Goal: Contribute content: Contribute content

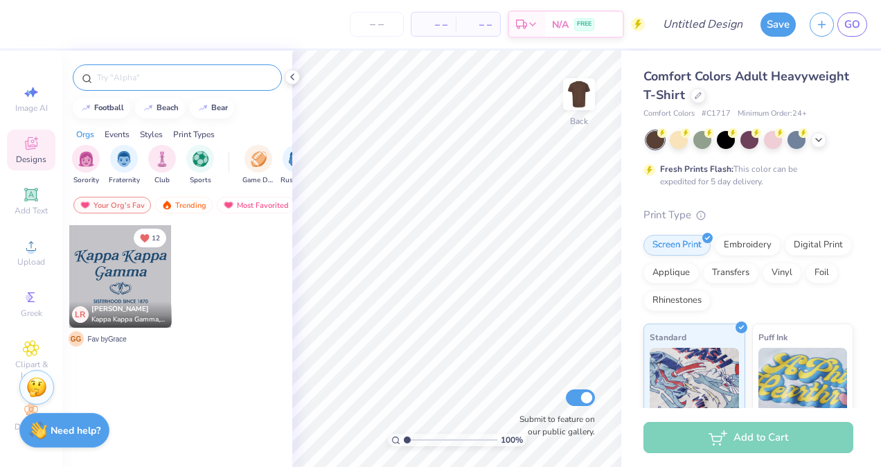
click at [119, 79] on input "text" at bounding box center [184, 78] width 177 height 14
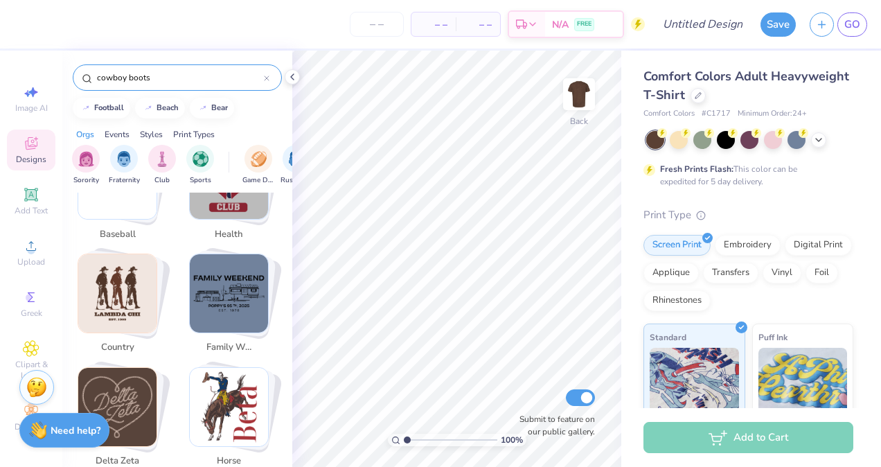
scroll to position [2813, 0]
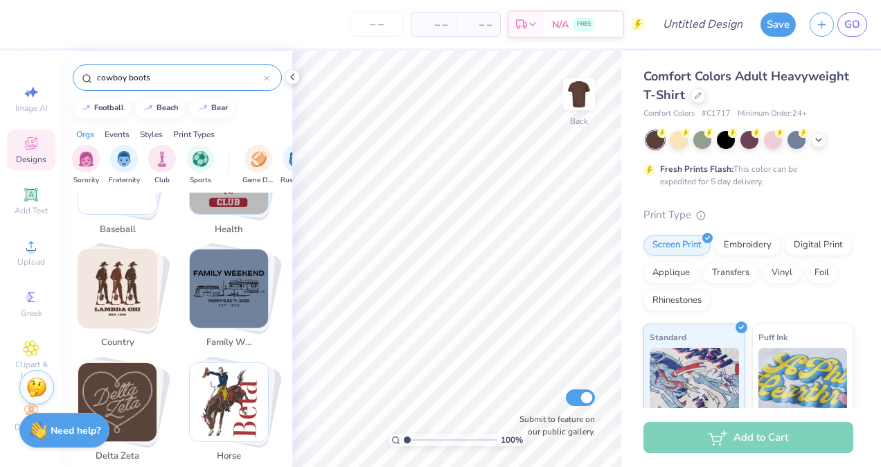
click at [175, 82] on input "cowboy boots" at bounding box center [180, 78] width 168 height 14
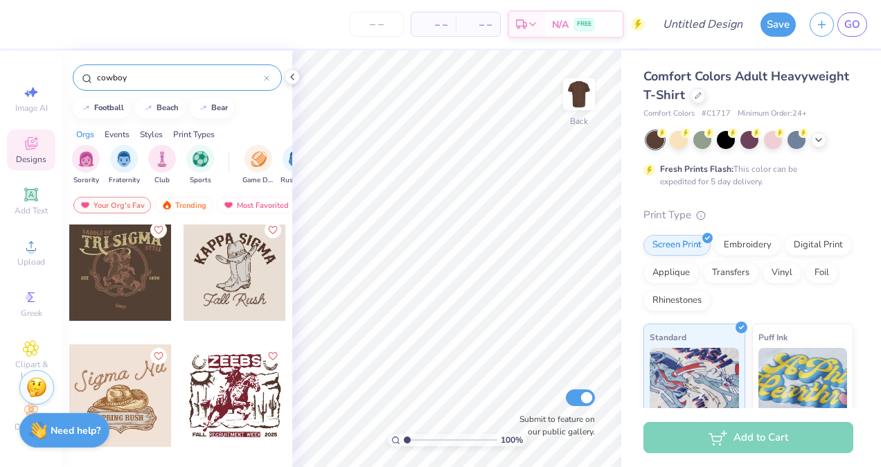
scroll to position [763, 0]
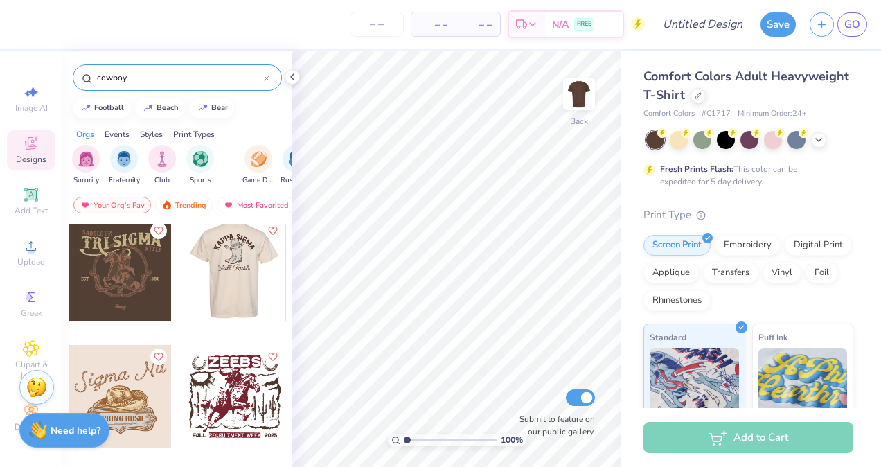
type input "cowboy"
click at [229, 276] on div at bounding box center [235, 270] width 308 height 103
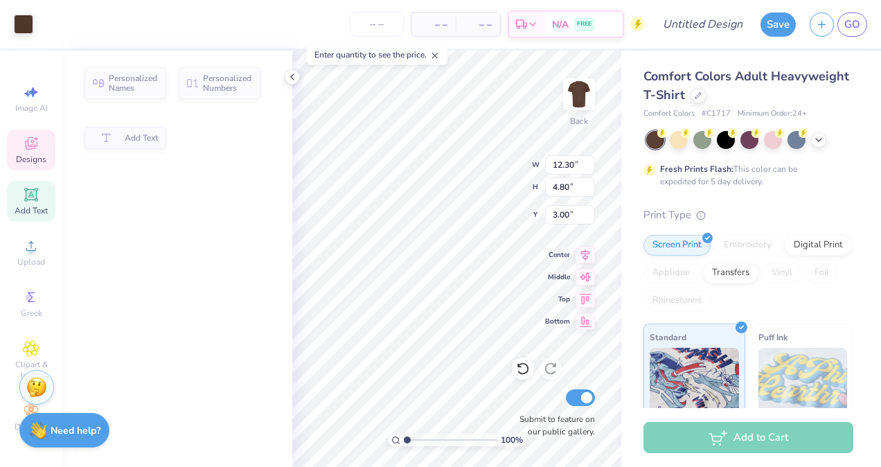
type input "4.80"
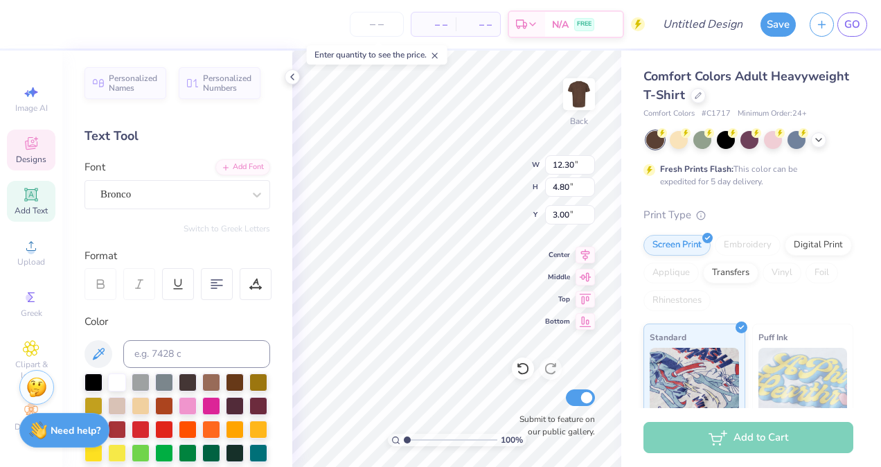
scroll to position [11, 1]
type textarea "K"
type textarea "ZETA TAU ALPHA"
type input "9.39"
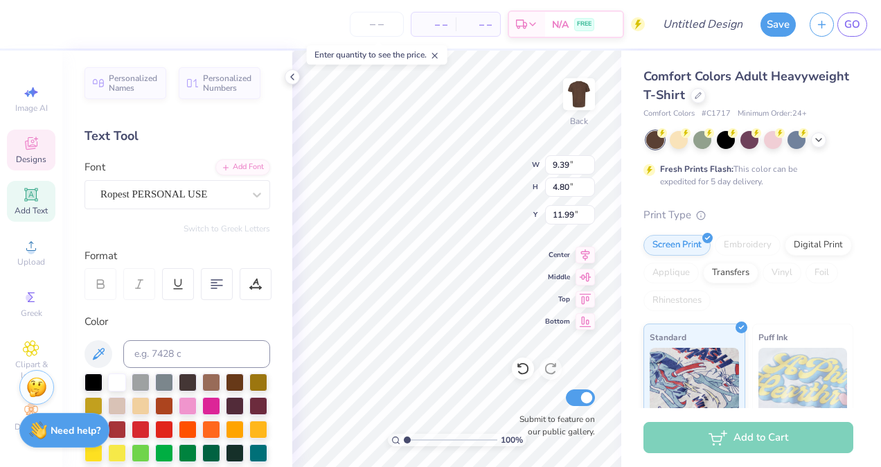
type input "2.00"
type input "11.99"
type textarea "F"
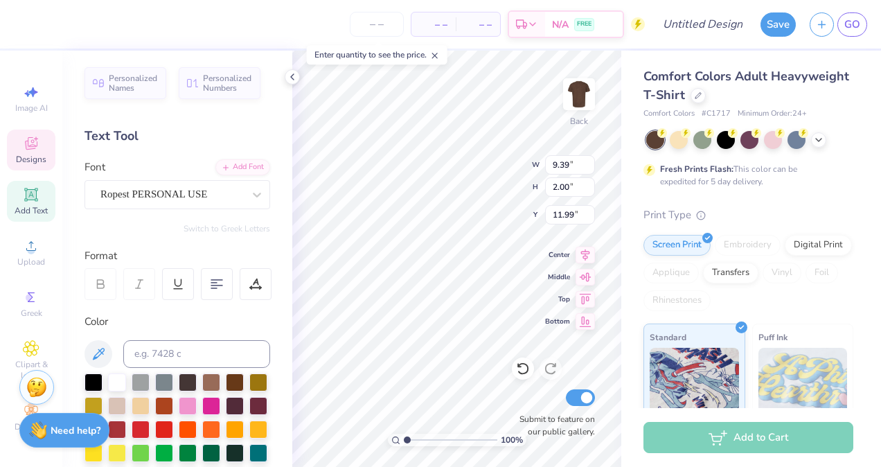
type textarea "Barn Party"
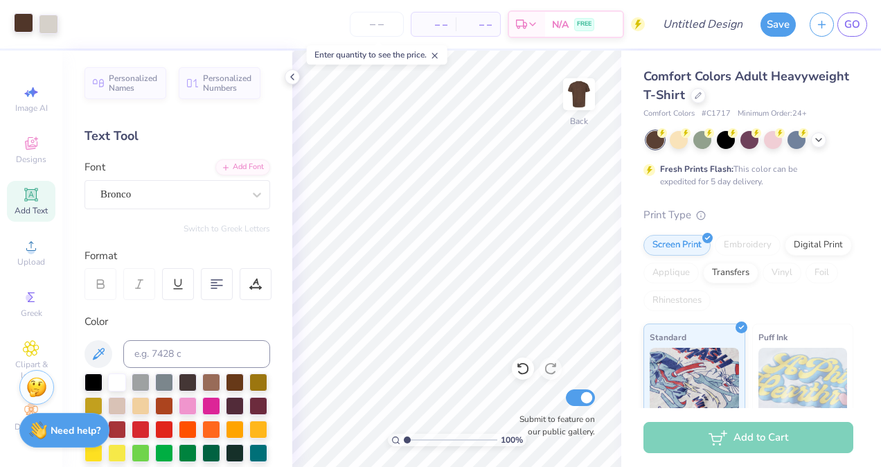
click at [19, 25] on div at bounding box center [23, 22] width 19 height 19
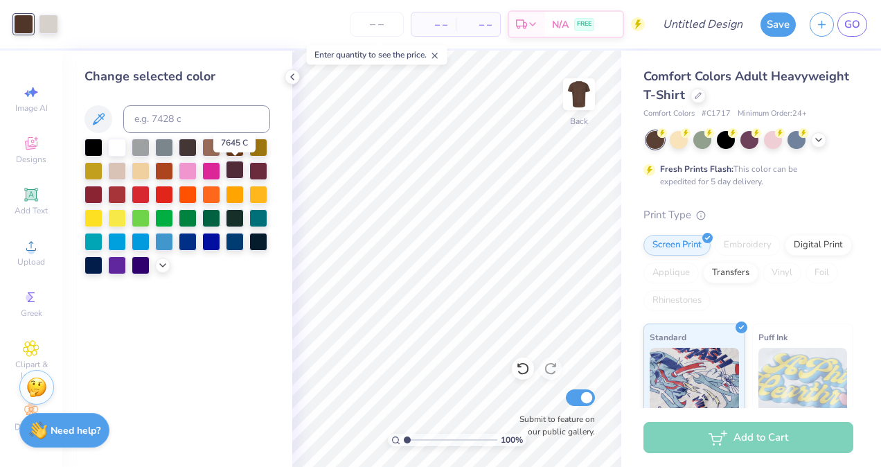
click at [235, 169] on div at bounding box center [235, 170] width 18 height 18
click at [85, 144] on div at bounding box center [94, 146] width 18 height 18
click at [231, 147] on div at bounding box center [235, 146] width 18 height 18
click at [89, 150] on div at bounding box center [94, 146] width 18 height 18
click at [112, 169] on div at bounding box center [117, 170] width 18 height 18
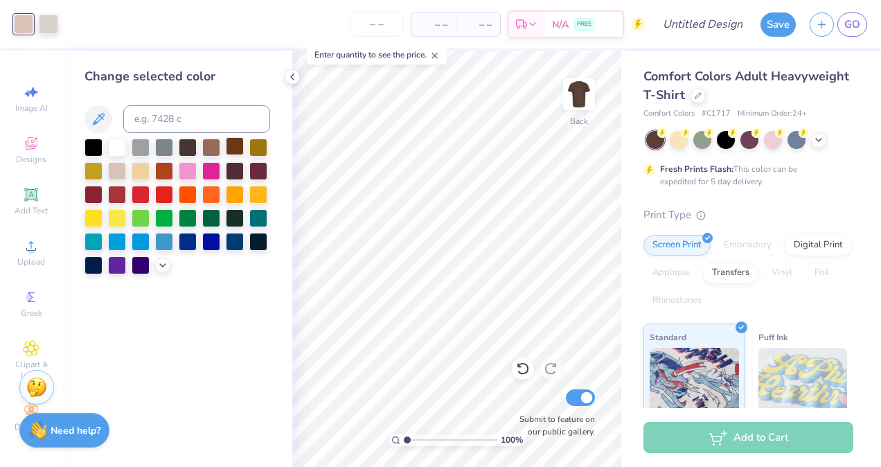
click at [233, 144] on div at bounding box center [235, 146] width 18 height 18
click at [206, 149] on div at bounding box center [211, 146] width 18 height 18
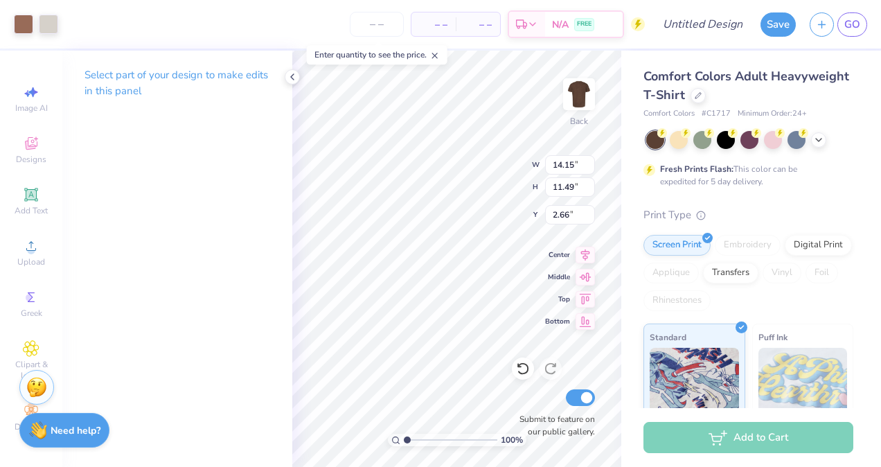
type input "4.33"
type input "3.51"
type input "3.00"
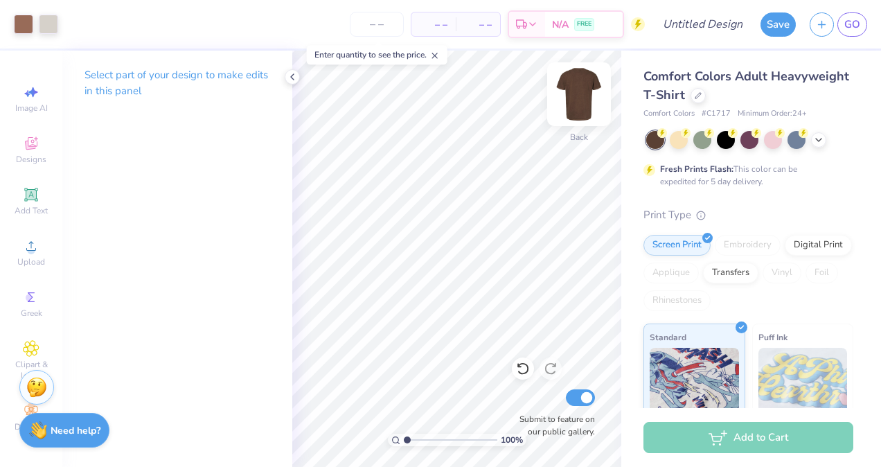
click at [587, 94] on img at bounding box center [578, 94] width 55 height 55
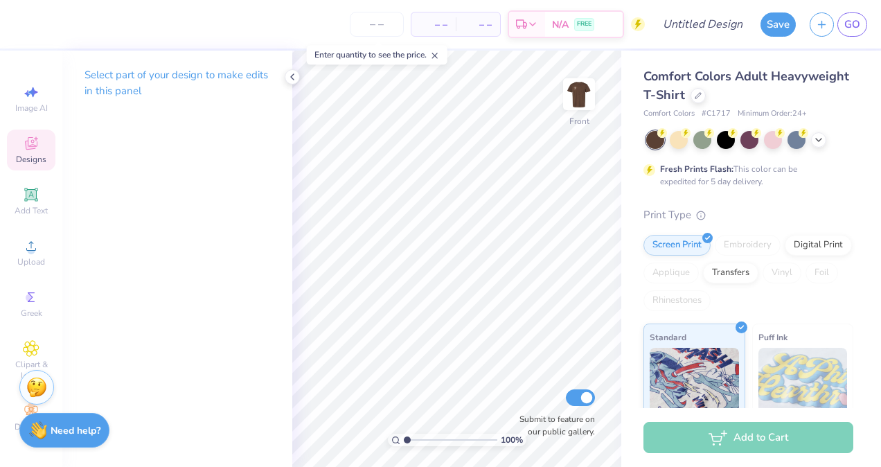
click at [35, 144] on icon at bounding box center [31, 143] width 17 height 17
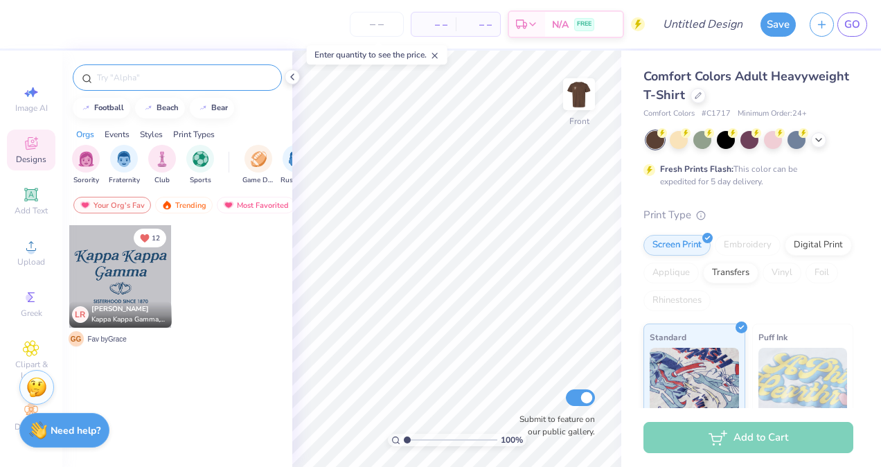
click at [145, 77] on input "text" at bounding box center [184, 78] width 177 height 14
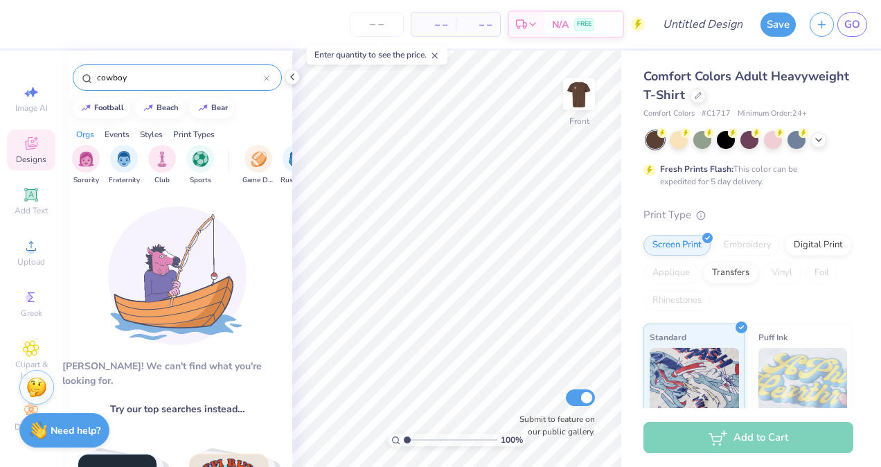
type input "cowboy"
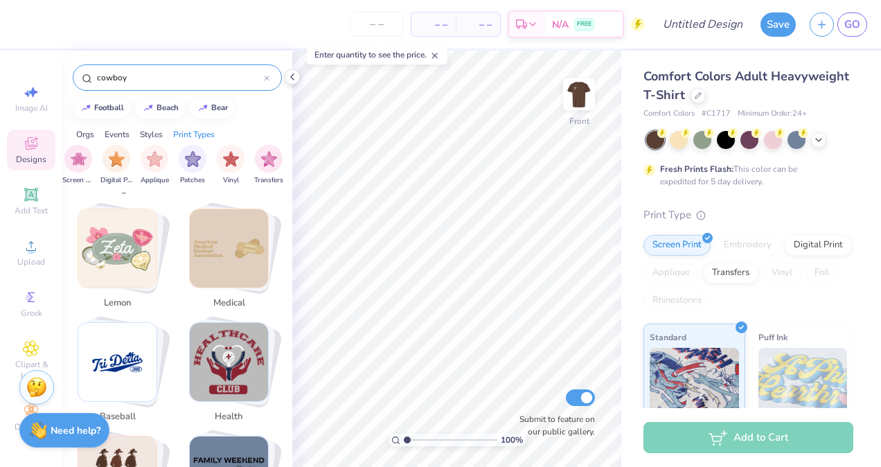
scroll to position [2813, 0]
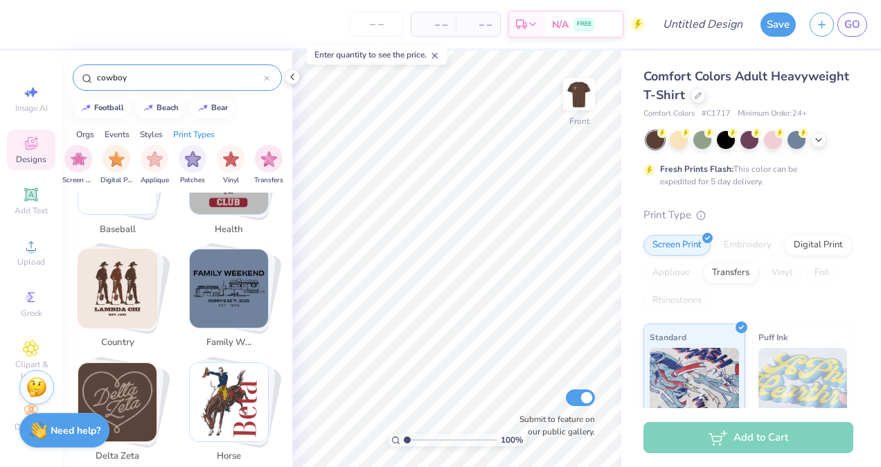
click at [271, 78] on div "cowboy" at bounding box center [177, 77] width 209 height 26
click at [268, 76] on icon at bounding box center [267, 78] width 4 height 4
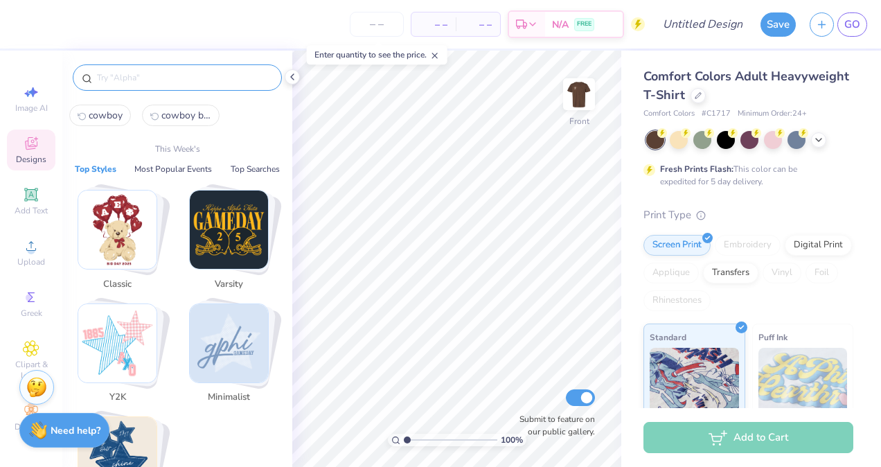
click at [168, 79] on input "text" at bounding box center [184, 78] width 177 height 14
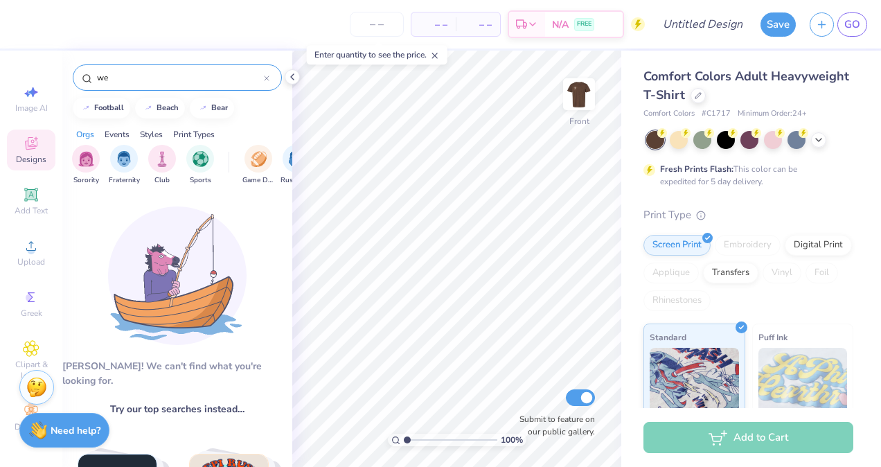
type input "w"
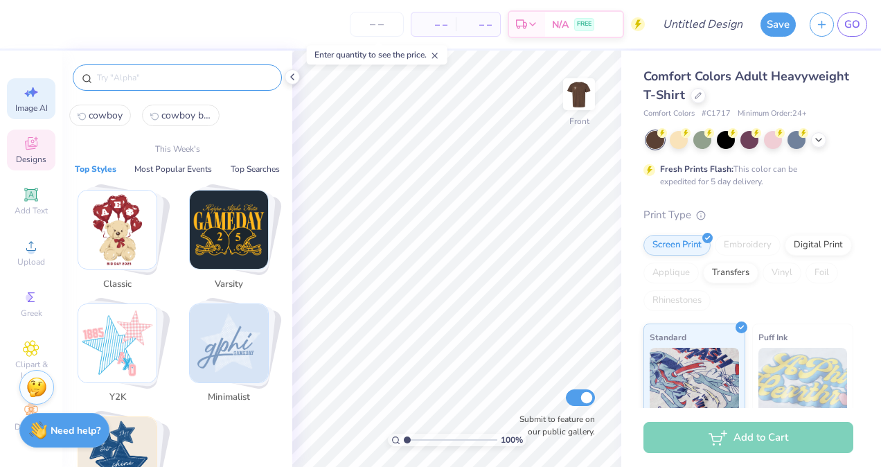
click at [19, 109] on span "Image AI" at bounding box center [31, 108] width 33 height 11
select select "4"
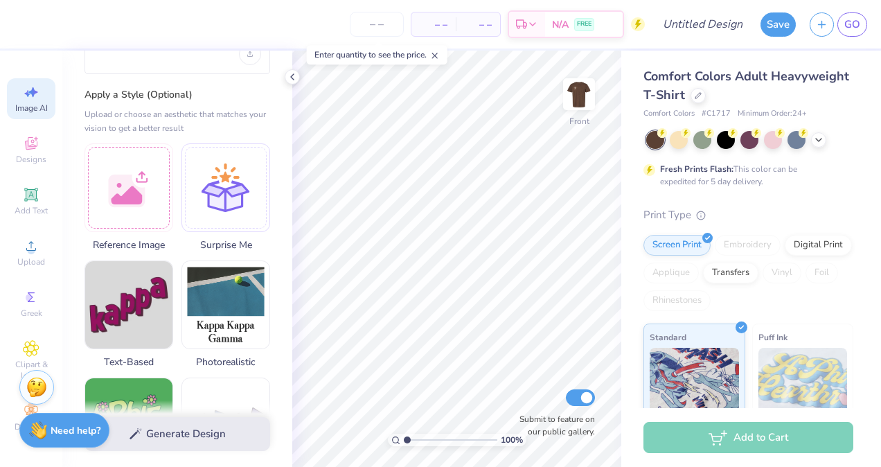
scroll to position [0, 0]
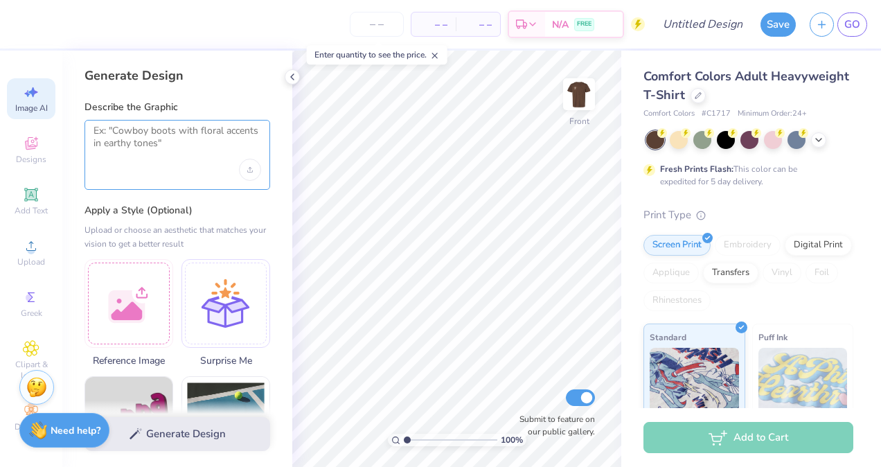
click at [143, 143] on textarea at bounding box center [178, 142] width 168 height 35
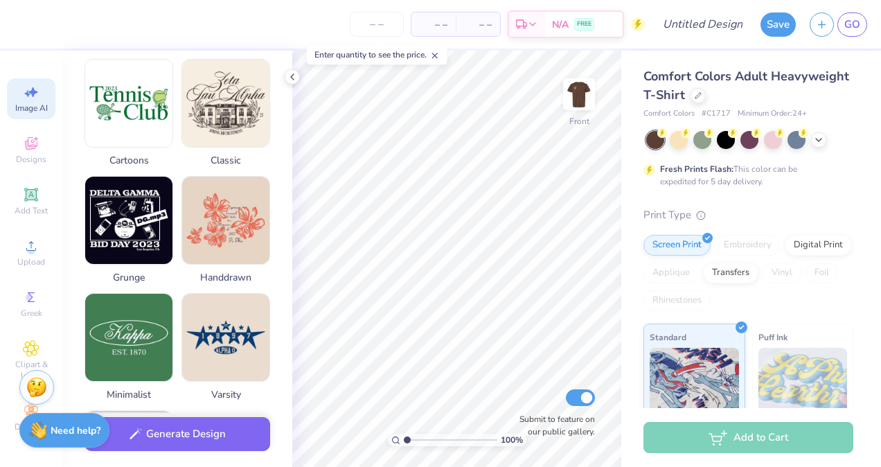
scroll to position [623, 0]
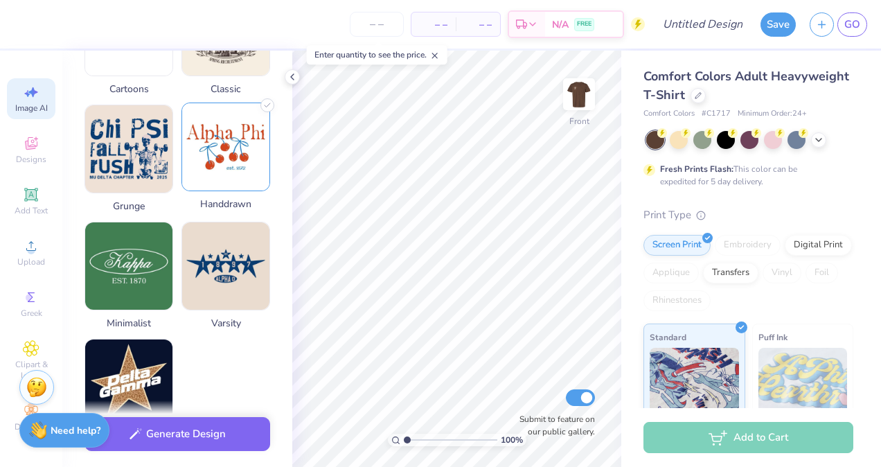
type textarea "cowboy barn style desgin"
click at [242, 127] on img at bounding box center [225, 146] width 87 height 87
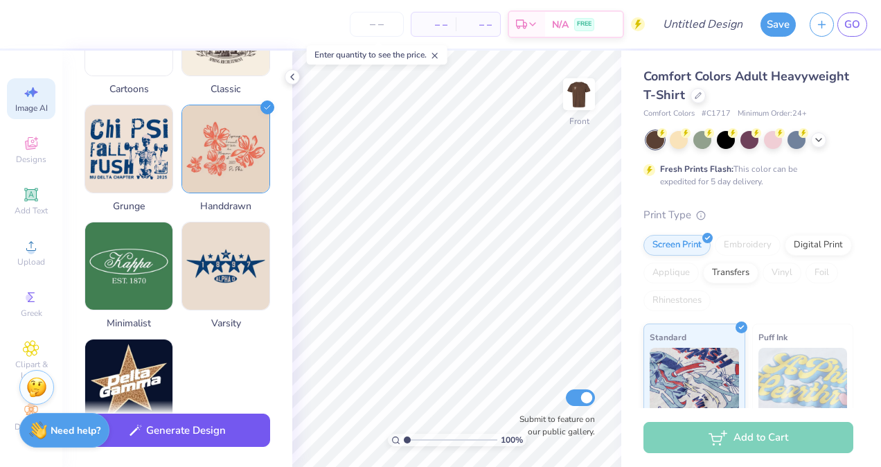
click at [173, 427] on button "Generate Design" at bounding box center [178, 431] width 186 height 34
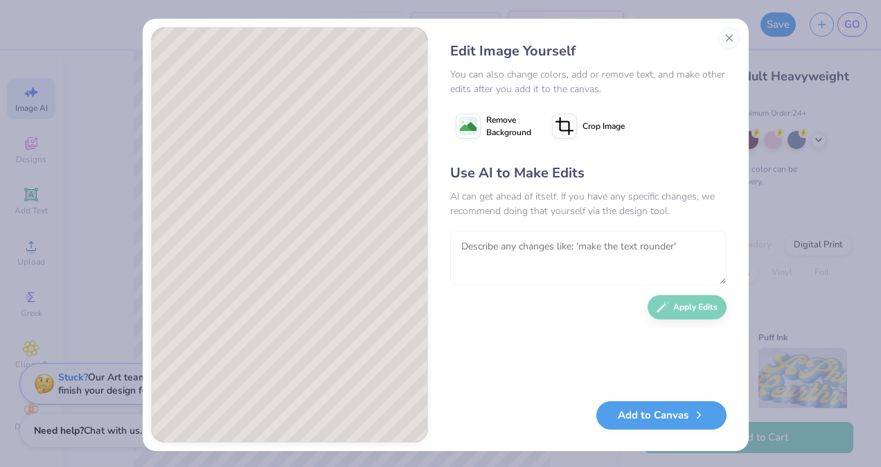
click at [517, 254] on textarea at bounding box center [588, 258] width 276 height 54
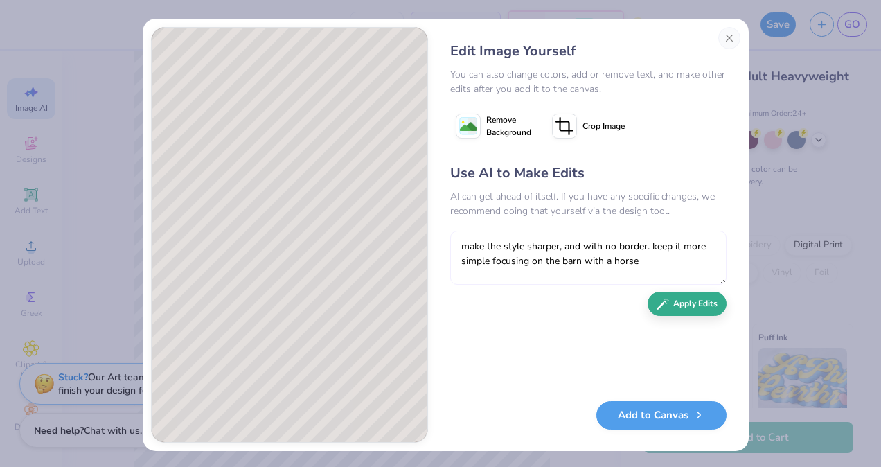
type textarea "make the style sharper, and with no border. keep it more simple focusing on the…"
click at [682, 309] on button "Apply Edits" at bounding box center [687, 304] width 79 height 24
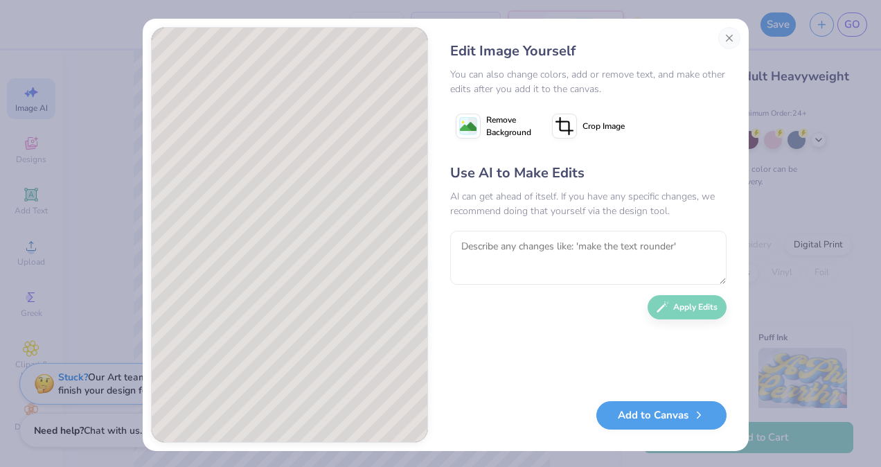
select select "4"
click at [723, 37] on button "Close" at bounding box center [729, 38] width 22 height 22
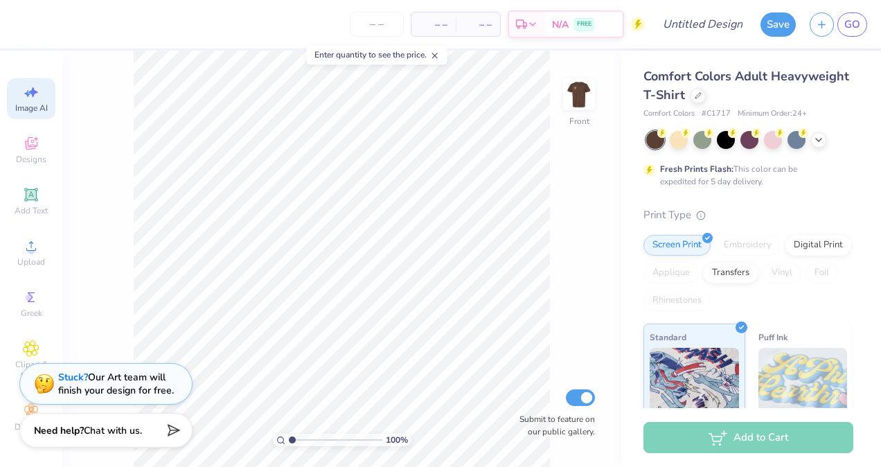
scroll to position [0, 30]
click at [19, 148] on div "Designs" at bounding box center [31, 150] width 48 height 41
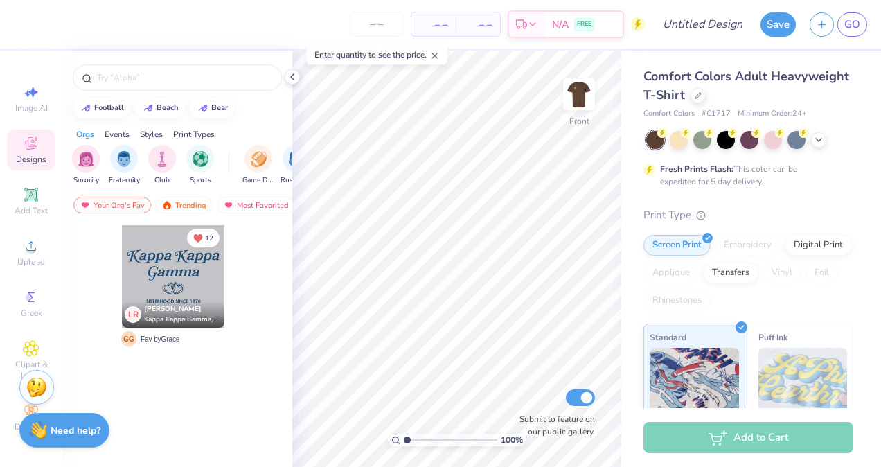
scroll to position [0, 0]
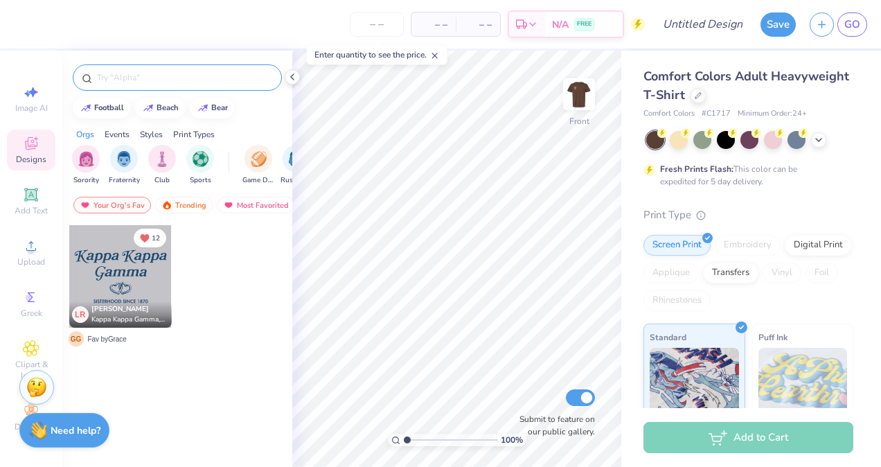
click at [183, 76] on input "text" at bounding box center [184, 78] width 177 height 14
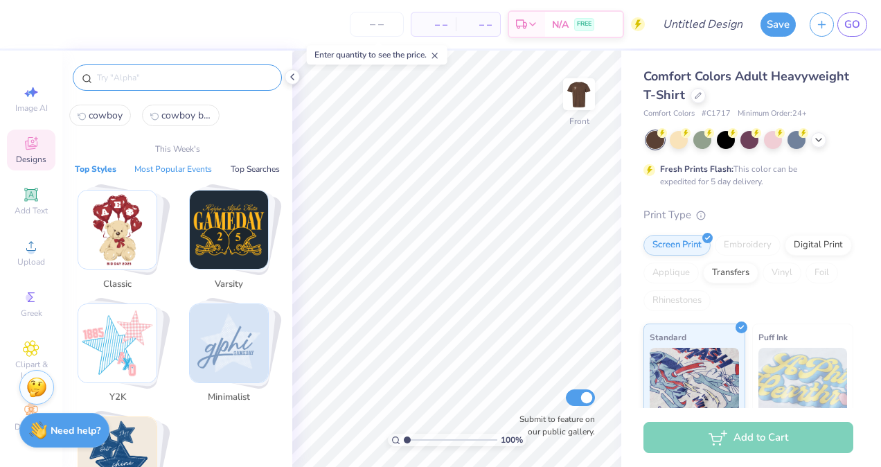
click at [165, 168] on button "Most Popular Events" at bounding box center [173, 169] width 86 height 14
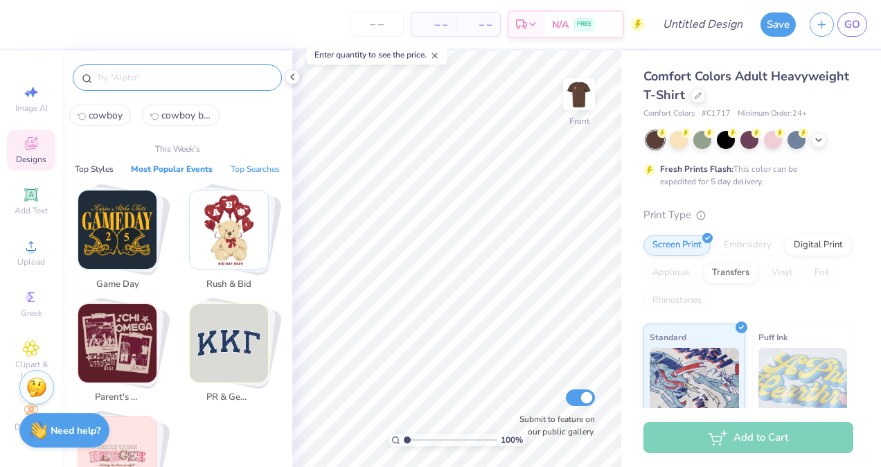
click at [260, 163] on button "Top Searches" at bounding box center [256, 169] width 58 height 14
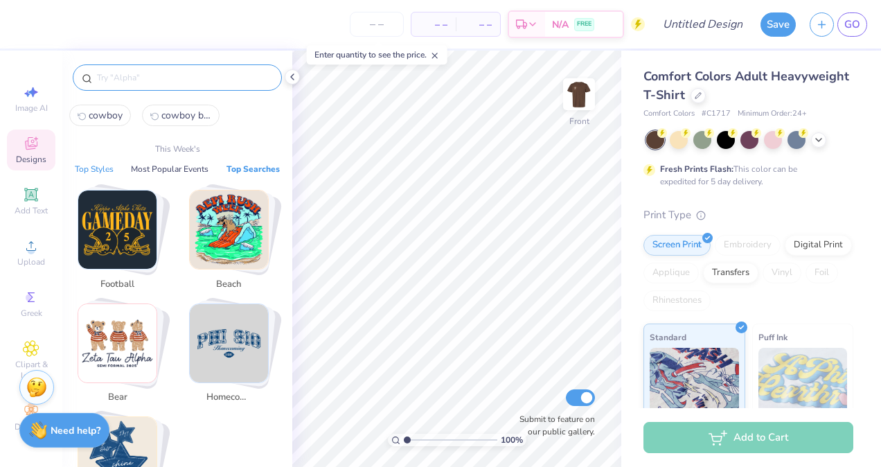
click at [100, 163] on button "Top Styles" at bounding box center [94, 169] width 47 height 14
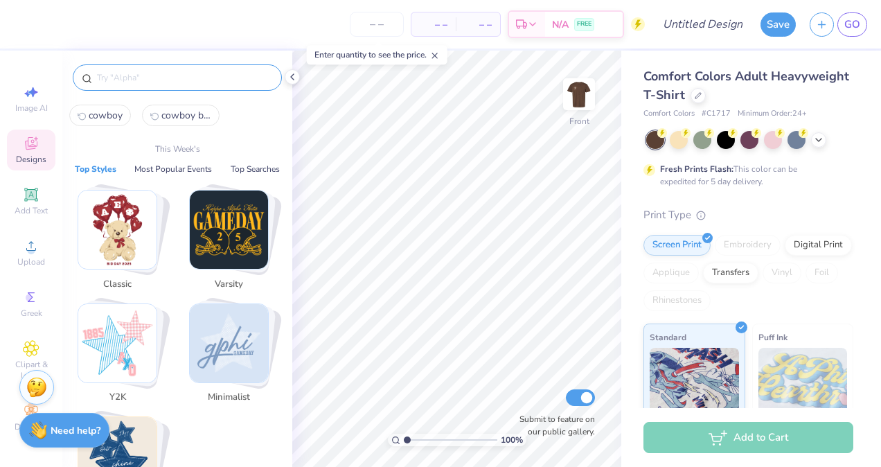
click at [146, 75] on input "text" at bounding box center [184, 78] width 177 height 14
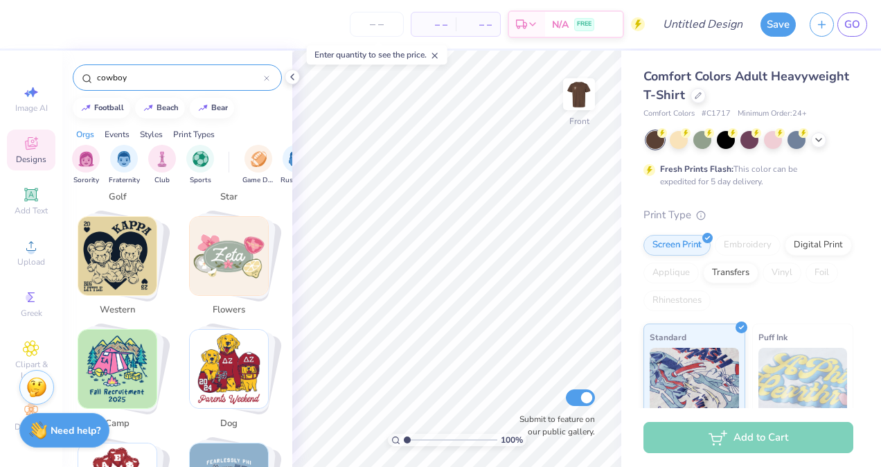
scroll to position [705, 0]
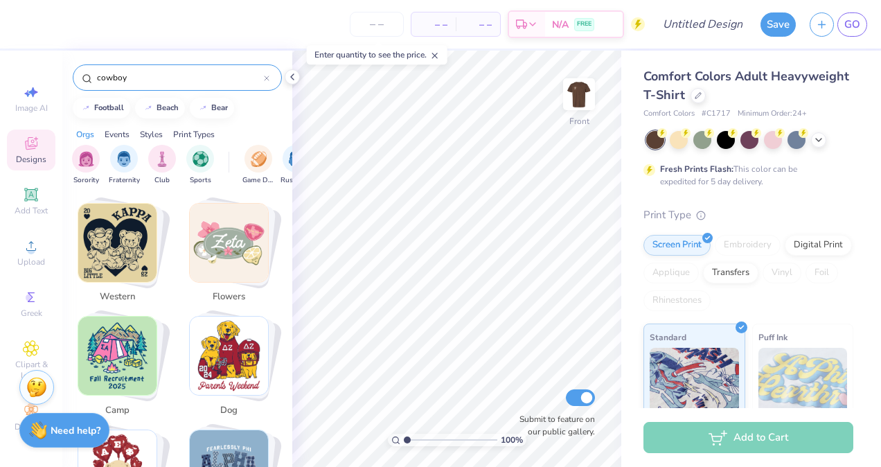
click at [132, 236] on img "Stack Card Button western" at bounding box center [117, 243] width 78 height 78
type input "western"
click at [115, 290] on span "western" at bounding box center [117, 297] width 45 height 14
click at [109, 233] on img "Stack Card Button western" at bounding box center [117, 243] width 78 height 78
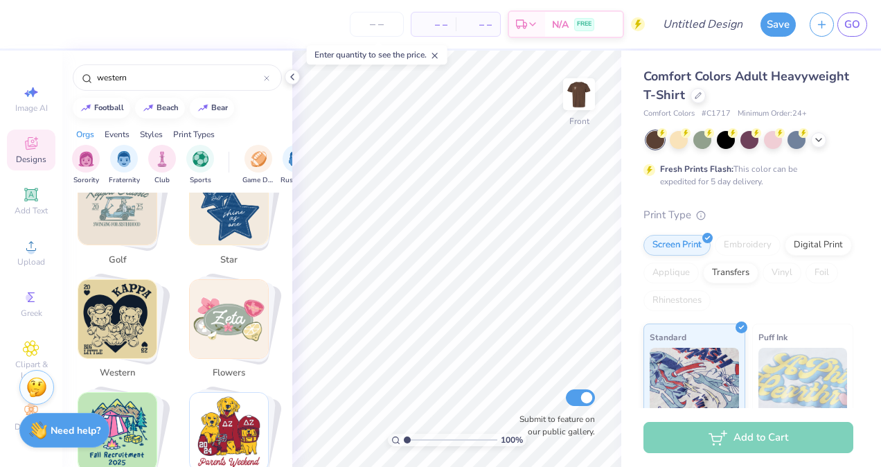
scroll to position [628, 0]
click at [104, 326] on img "Stack Card Button western" at bounding box center [117, 319] width 78 height 78
click at [163, 78] on input "western" at bounding box center [180, 78] width 168 height 14
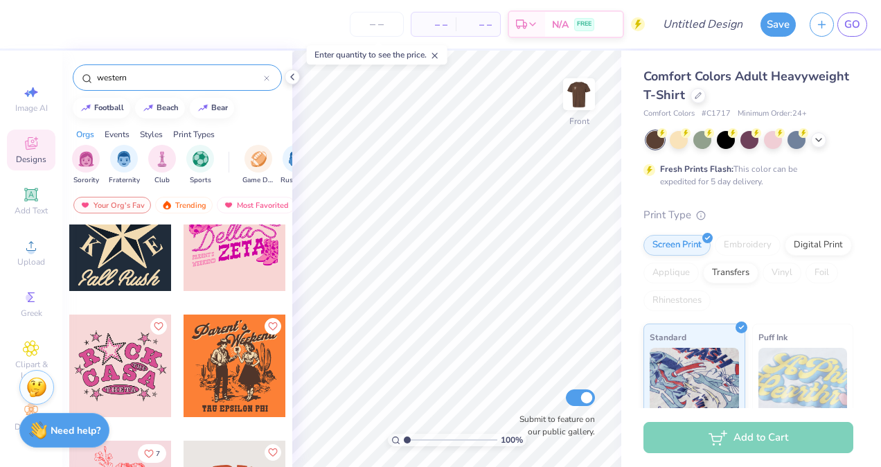
scroll to position [1835, 0]
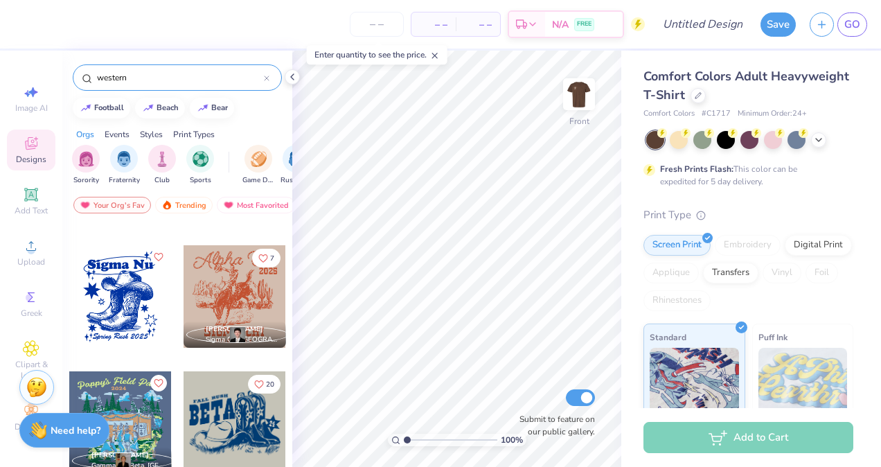
scroll to position [245, 0]
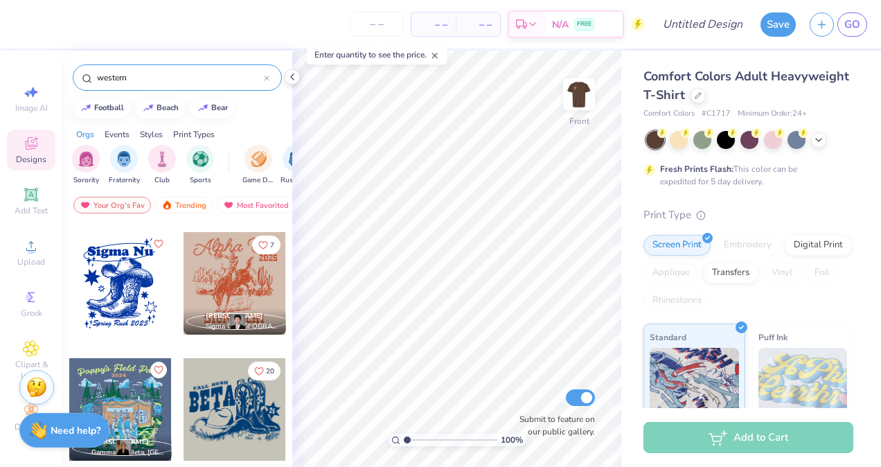
click at [227, 294] on div at bounding box center [235, 283] width 103 height 103
click at [21, 28] on div at bounding box center [23, 22] width 19 height 19
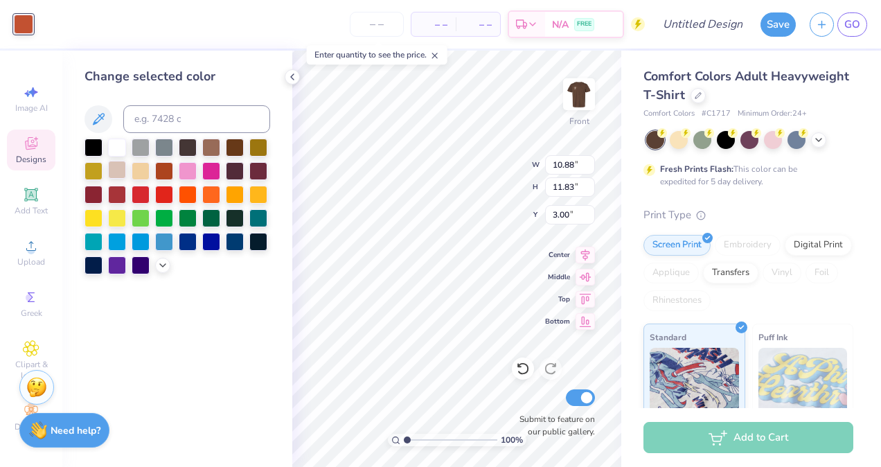
click at [116, 166] on div at bounding box center [117, 170] width 18 height 18
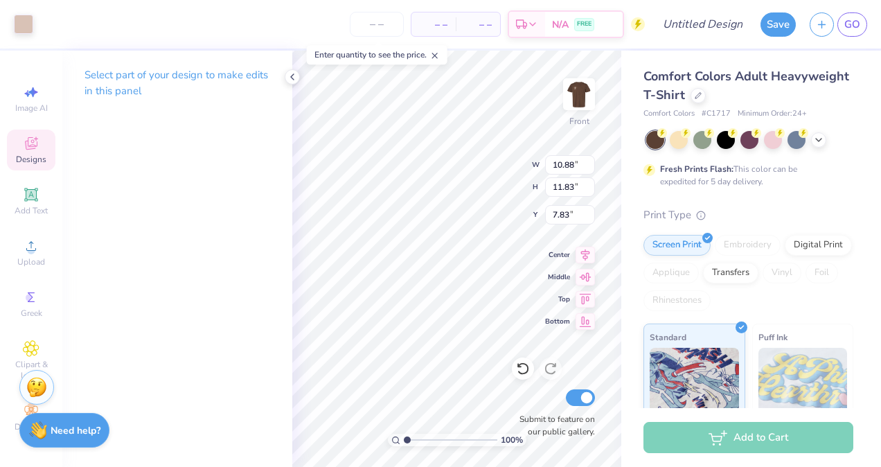
type input "7.83"
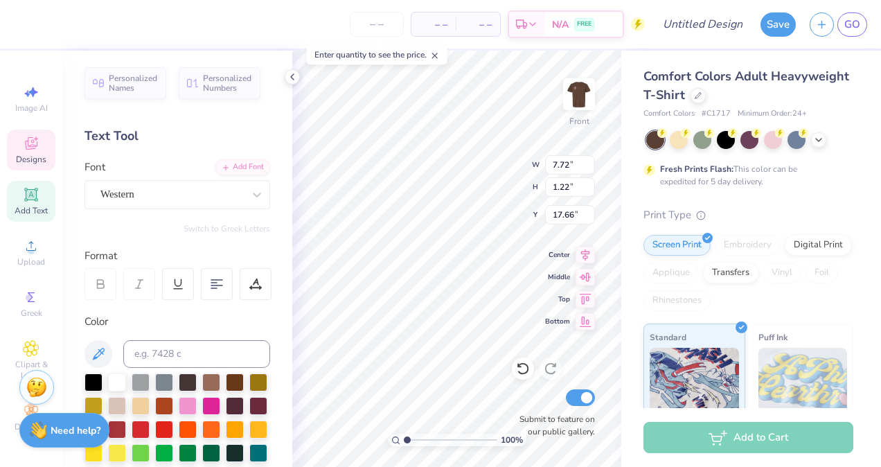
type textarea "S"
type textarea "STATE COLLEGE"
type input "4.61"
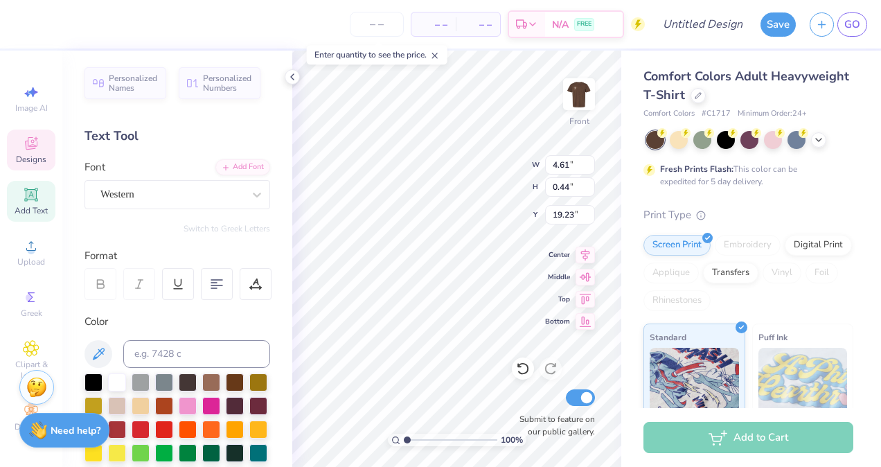
type input "0.44"
type input "19.23"
type textarea "D"
type textarea "ZETA TAU ALPHA"
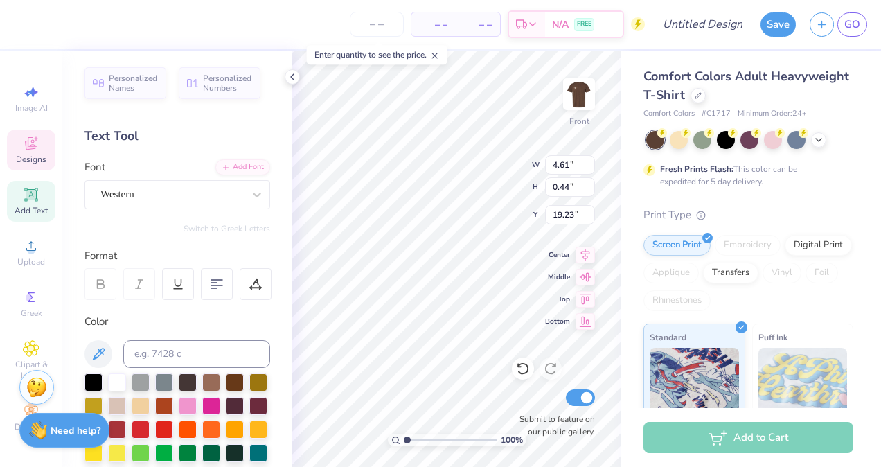
scroll to position [11, 6]
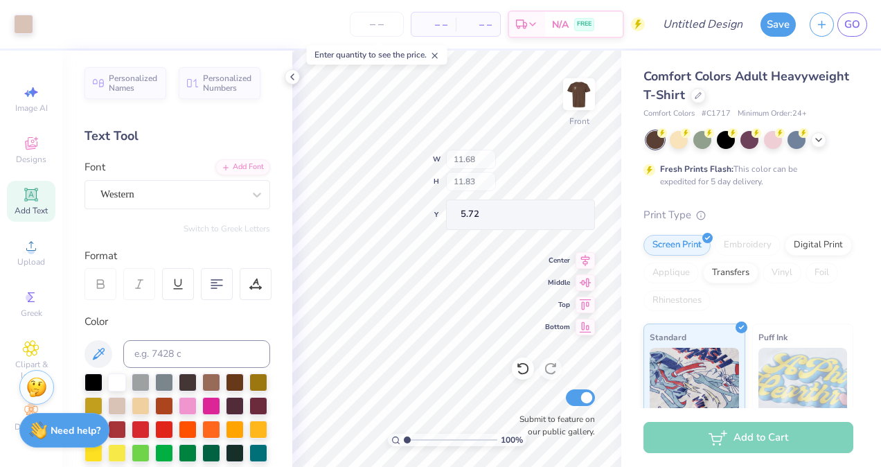
type input "5.72"
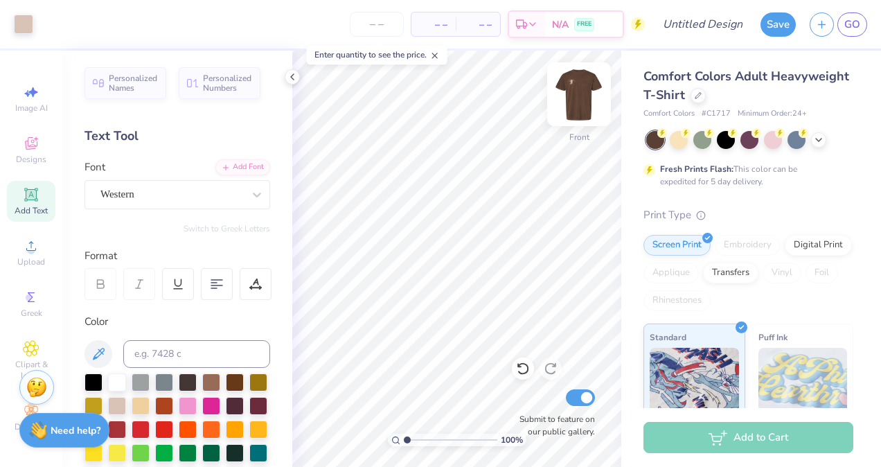
click at [583, 96] on img at bounding box center [578, 94] width 55 height 55
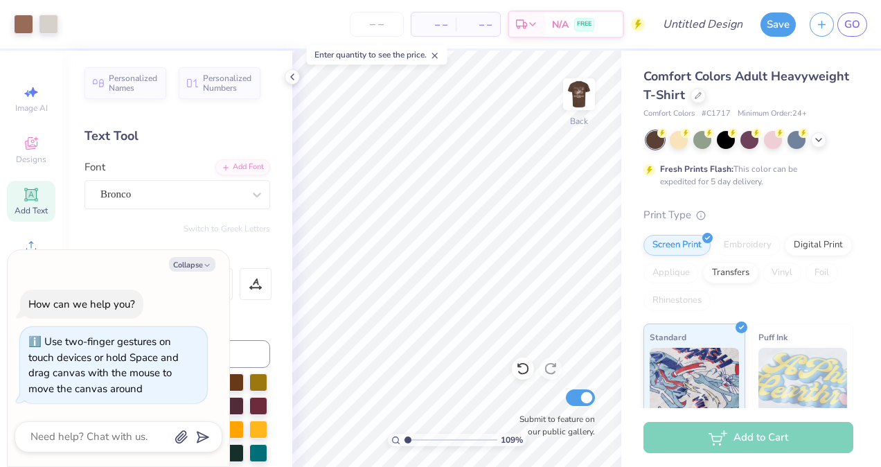
type input "1.09879796931452"
type textarea "x"
type input "1.10547965033869"
type textarea "x"
click at [578, 90] on img at bounding box center [578, 94] width 55 height 55
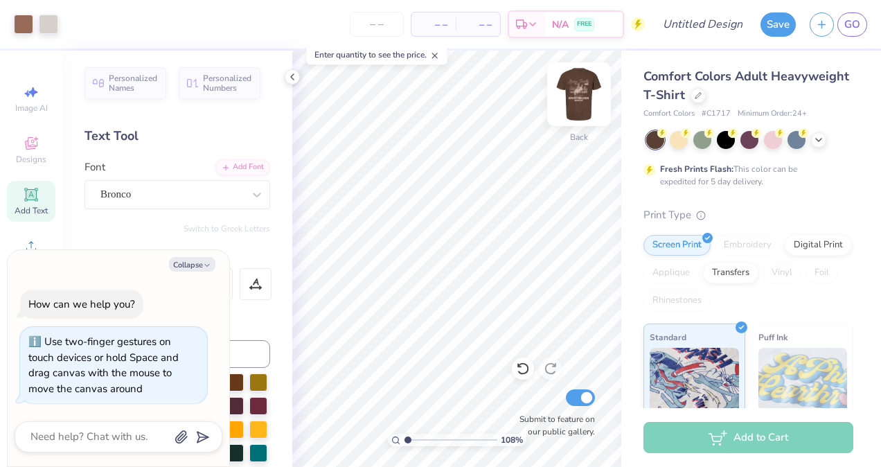
type input "1"
type textarea "x"
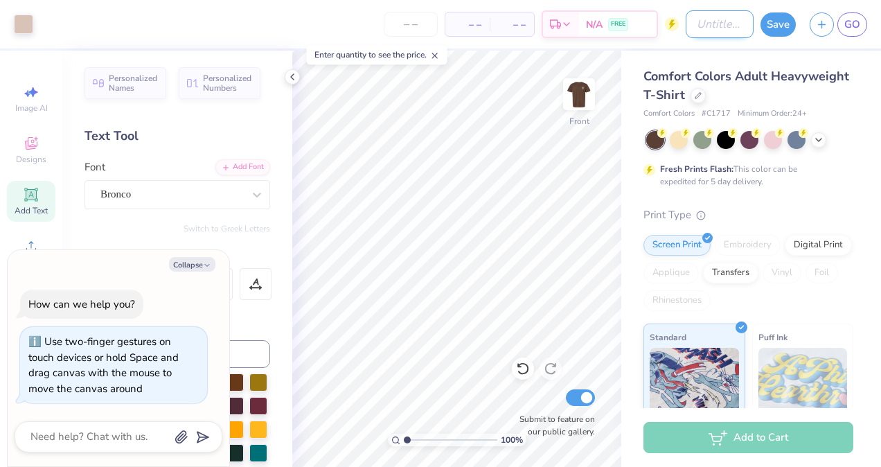
click at [695, 26] on input "Design Title" at bounding box center [720, 24] width 68 height 28
type input "b"
type textarea "x"
type input "bA"
type textarea "x"
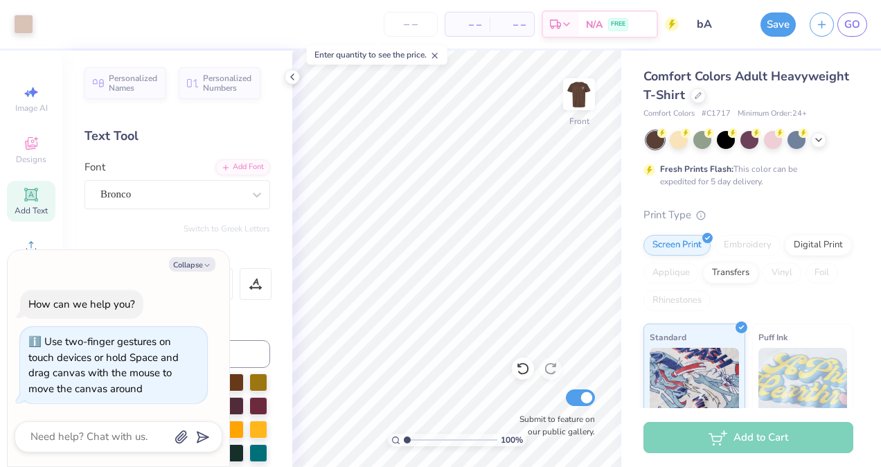
type input "bAR"
type textarea "x"
type input "bARN"
type textarea "x"
type input "bAR"
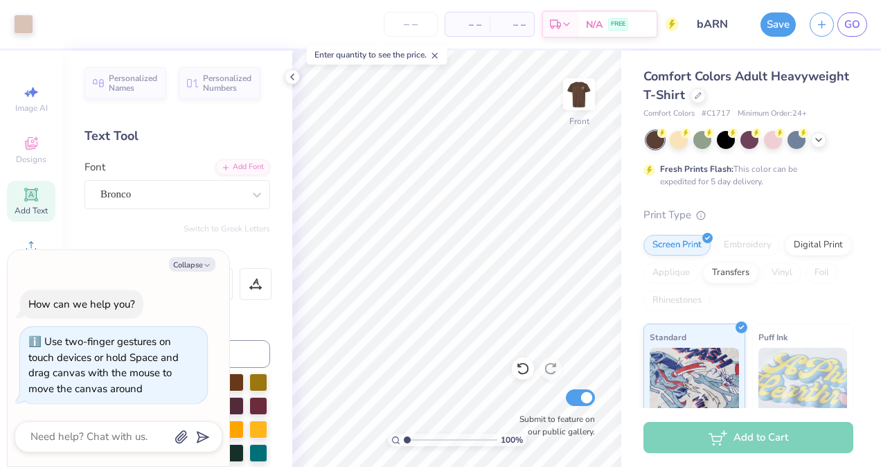
type textarea "x"
type input "bA"
type textarea "x"
type input "b"
type textarea "x"
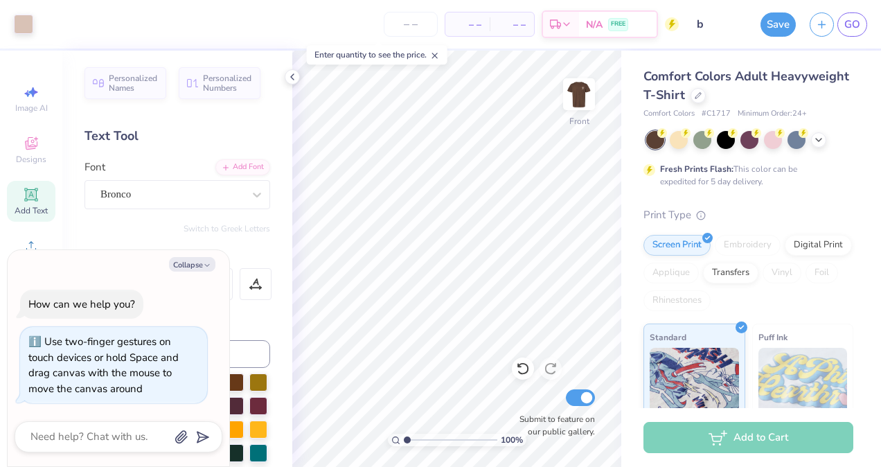
type textarea "x"
type input "b"
type textarea "x"
type input "ba"
type textarea "x"
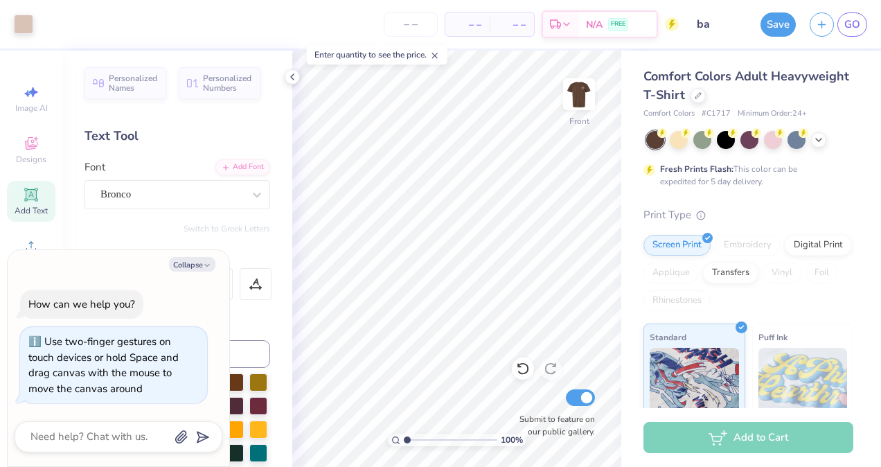
type input "bar"
type textarea "x"
type input "barn"
type textarea "x"
type input "barn"
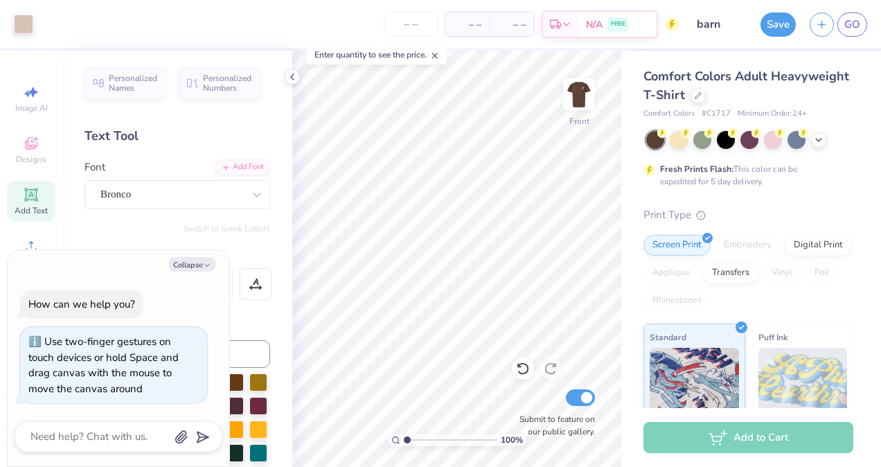
type textarea "x"
type input "barn t"
type textarea "x"
type input "barn t"
type textarea "x"
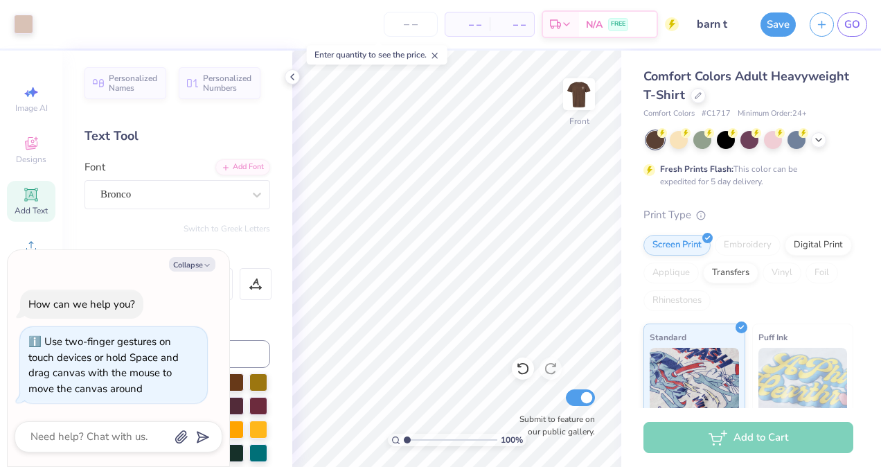
type input "barn t s"
type textarea "x"
type input "barn t sh"
type textarea "x"
type input "barn t shi"
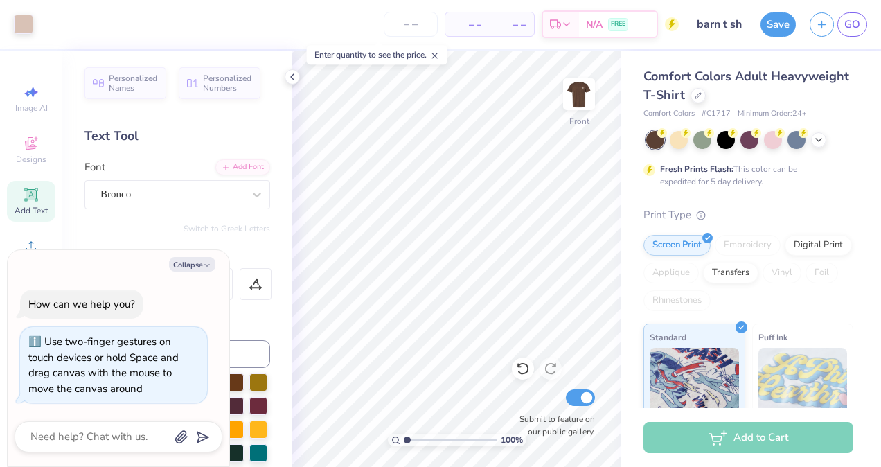
type textarea "x"
type input "barn t shir"
type textarea "x"
type input "barn t shirt"
type textarea "x"
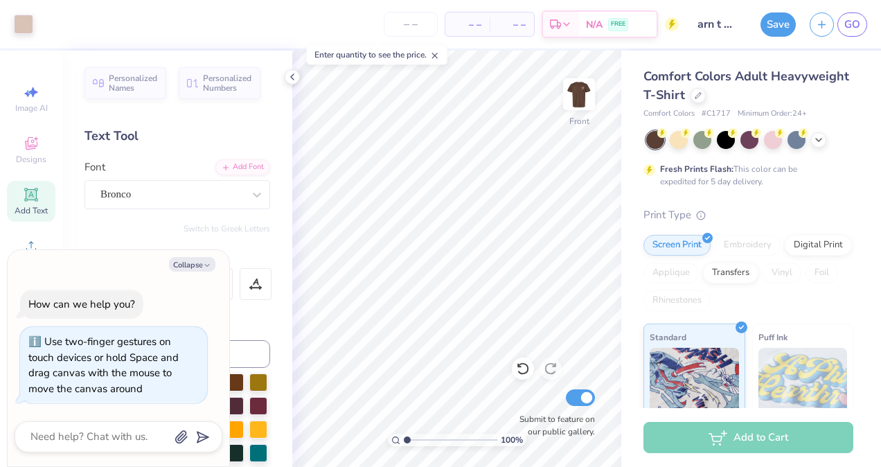
scroll to position [0, 11]
type input "barn t shirt"
click at [791, 22] on button "Save" at bounding box center [778, 22] width 35 height 24
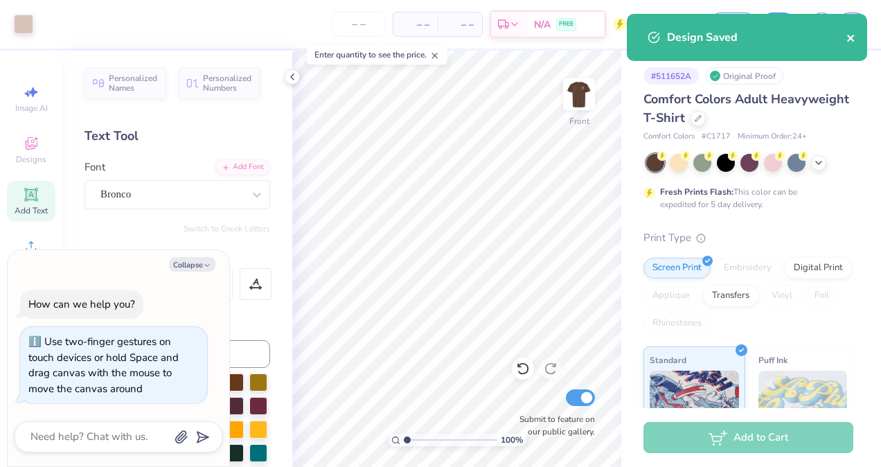
click at [854, 38] on icon "close" at bounding box center [852, 38] width 10 height 11
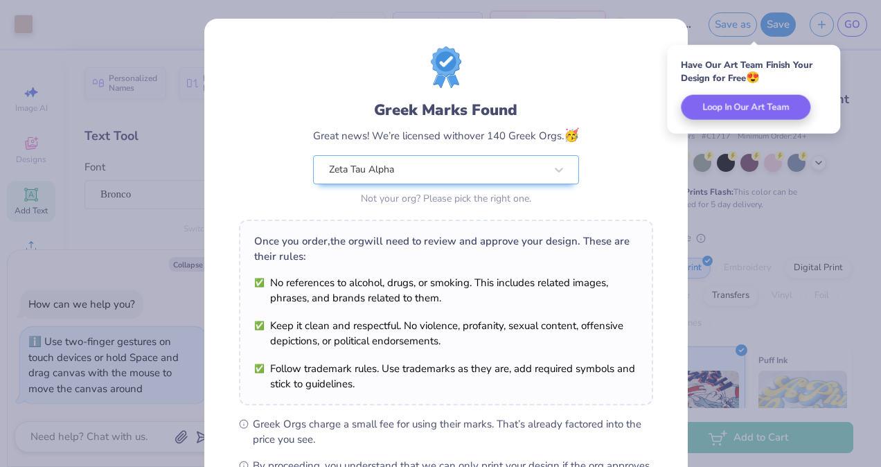
scroll to position [180, 0]
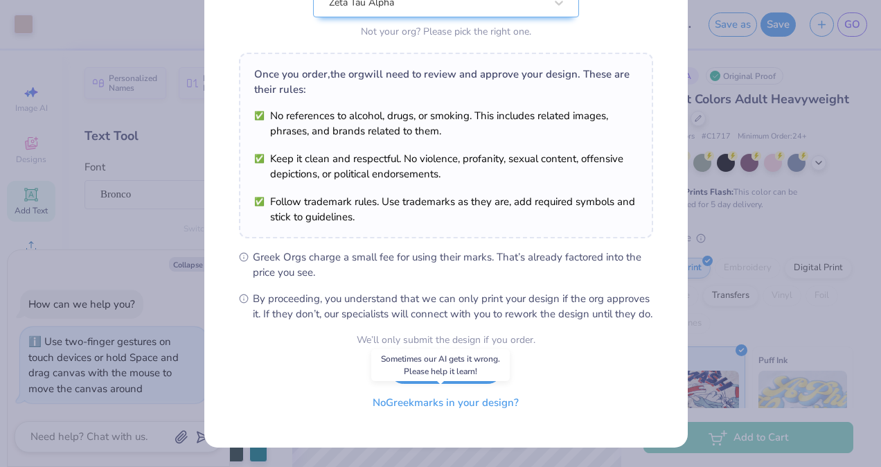
click at [436, 403] on button "No Greek marks in your design?" at bounding box center [446, 403] width 170 height 28
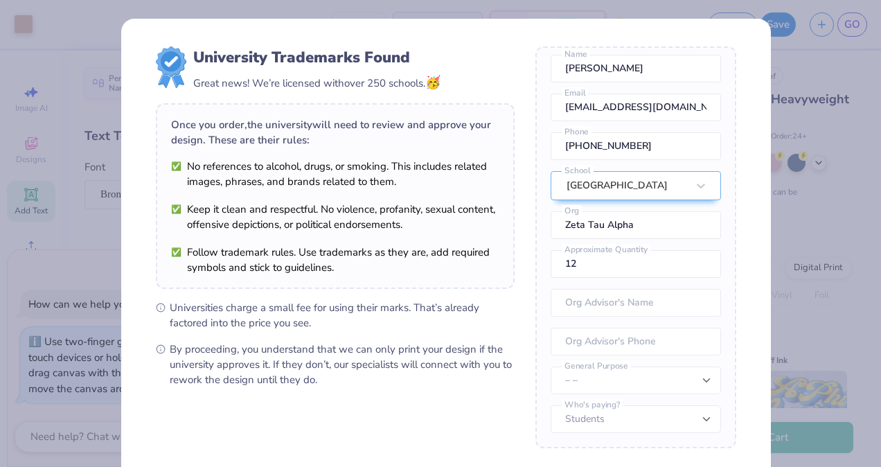
scroll to position [134, 0]
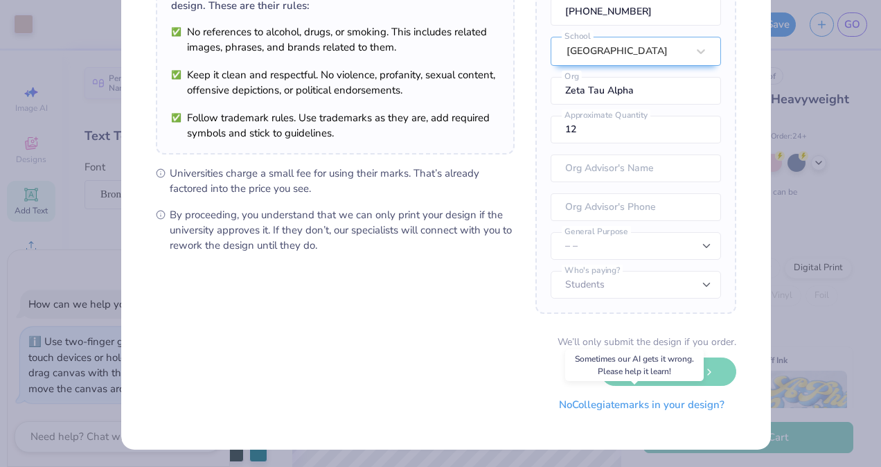
click at [624, 410] on button "No Collegiate marks in your design?" at bounding box center [641, 405] width 189 height 28
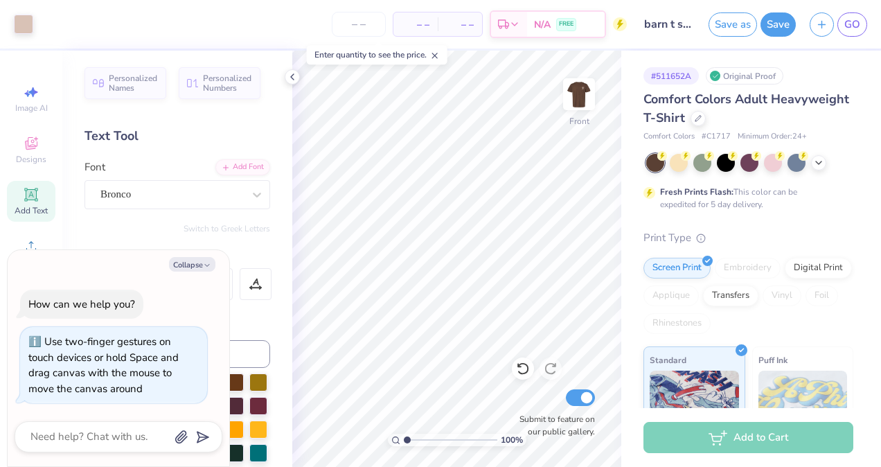
scroll to position [0, 0]
click at [819, 162] on polyline at bounding box center [819, 161] width 6 height 3
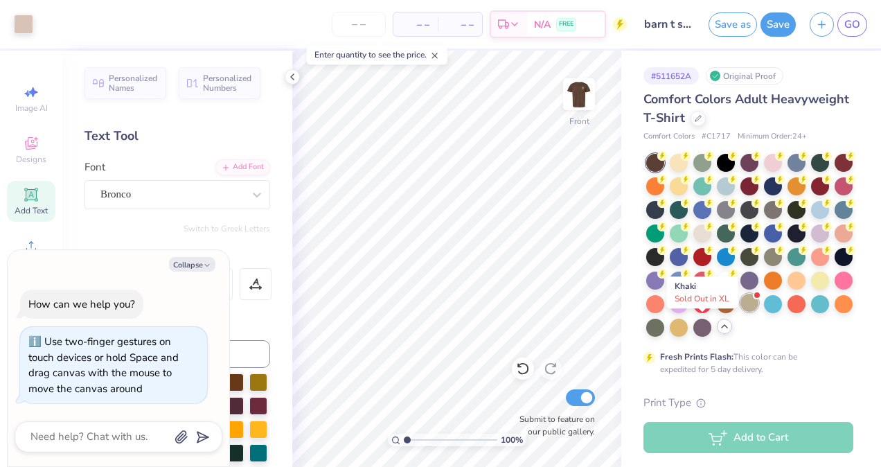
click at [741, 312] on div at bounding box center [750, 303] width 18 height 18
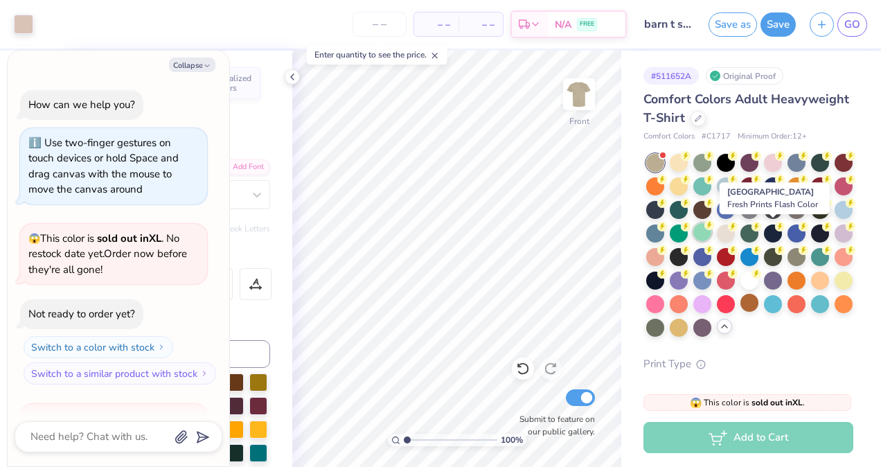
scroll to position [161, 0]
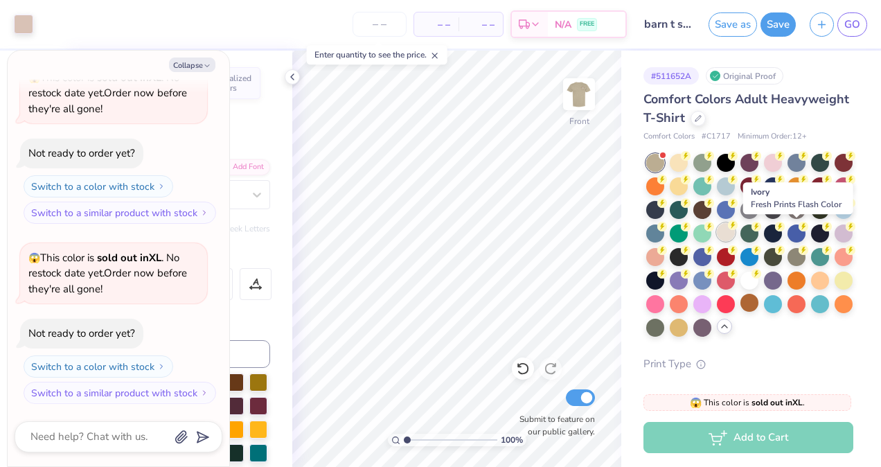
click at [735, 228] on div at bounding box center [726, 232] width 18 height 18
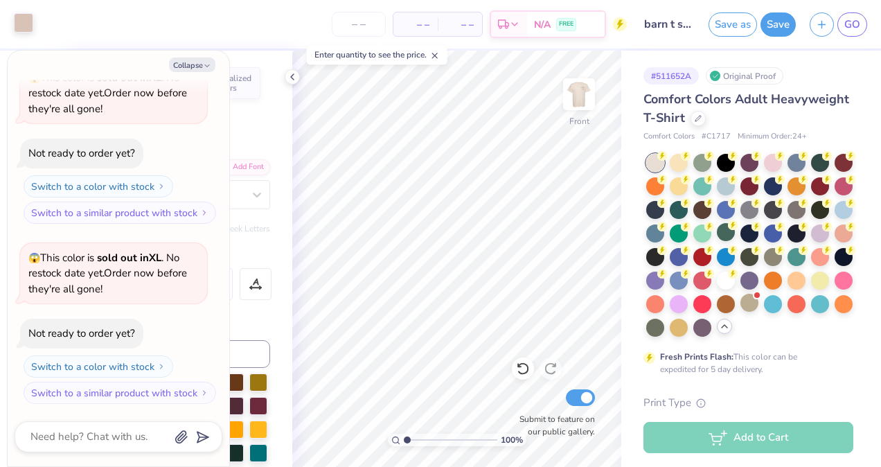
click at [28, 25] on div at bounding box center [23, 22] width 19 height 19
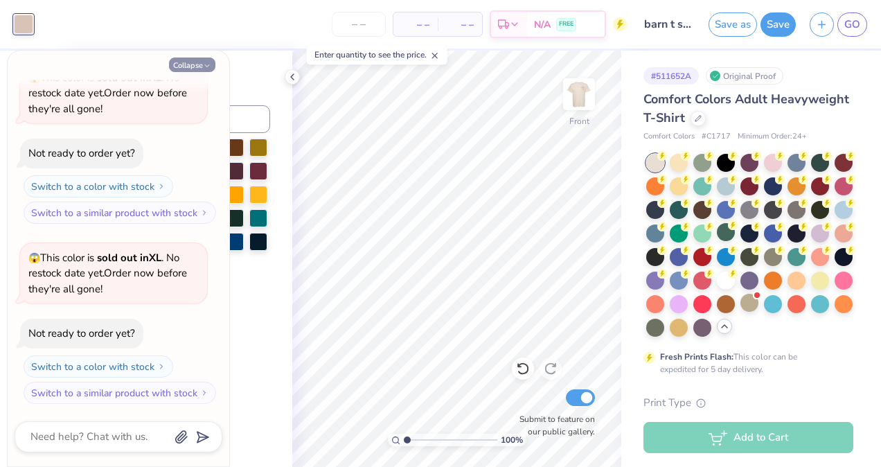
click at [190, 62] on button "Collapse" at bounding box center [192, 65] width 46 height 15
type textarea "x"
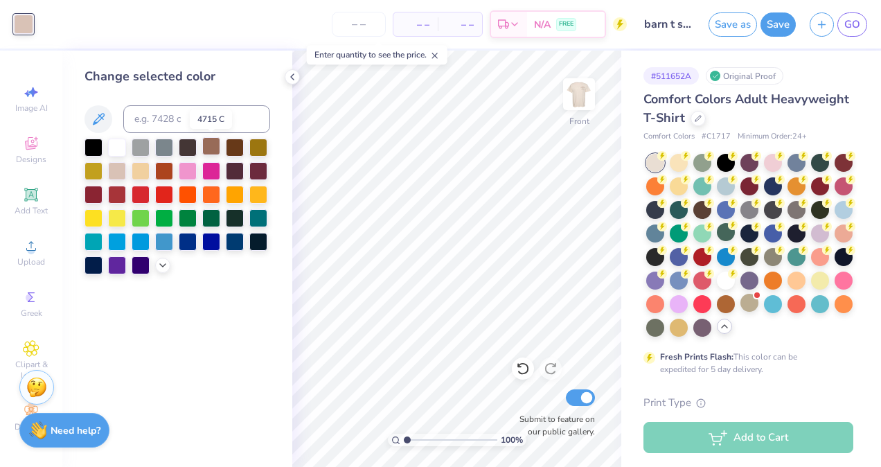
click at [211, 147] on div at bounding box center [211, 146] width 18 height 18
click at [584, 96] on img at bounding box center [578, 94] width 55 height 55
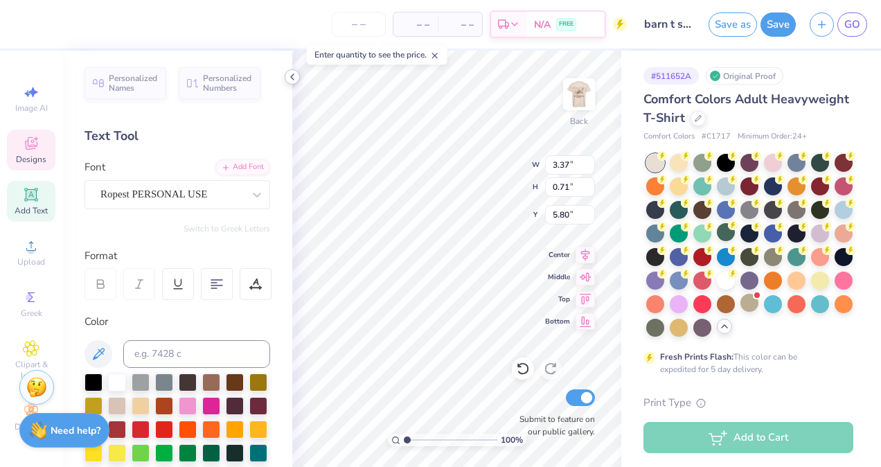
click at [292, 74] on icon at bounding box center [292, 76] width 11 height 11
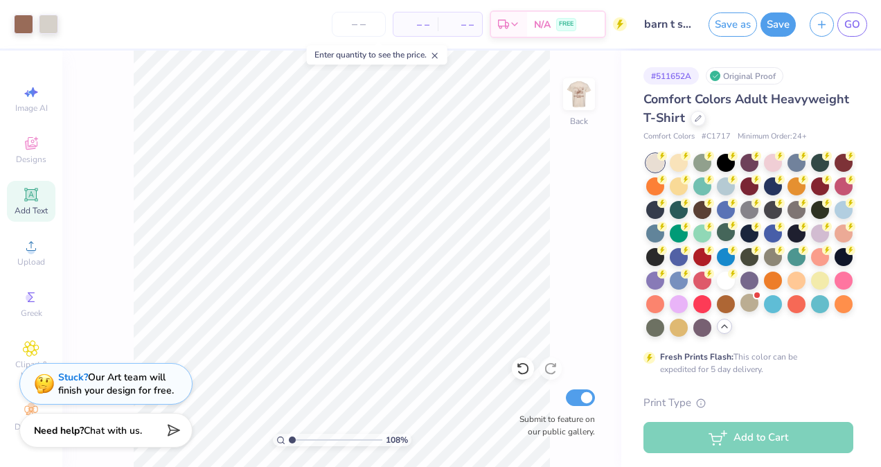
type input "1.06758760600537"
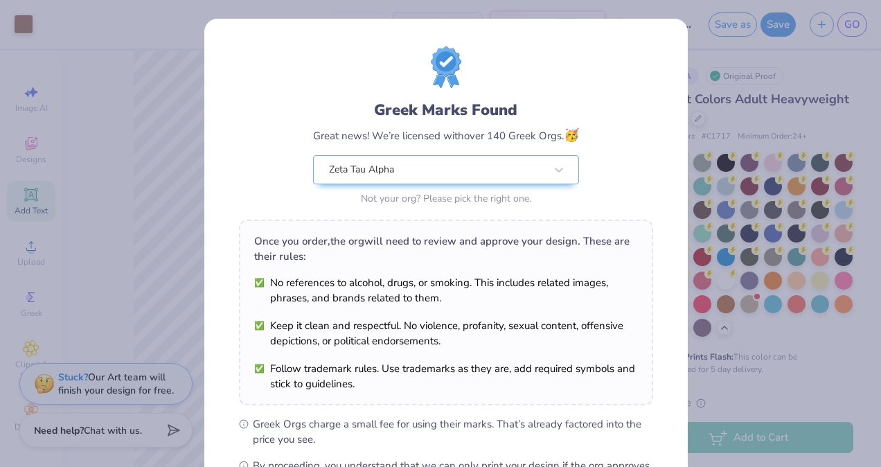
scroll to position [180, 0]
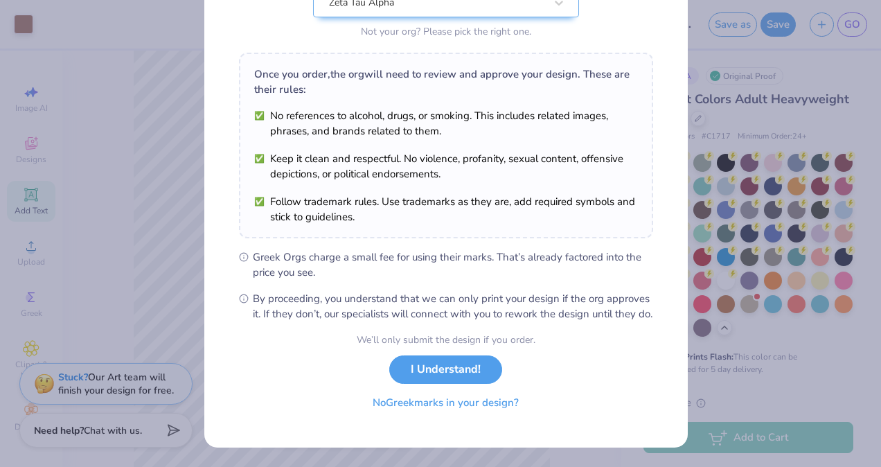
click at [424, 412] on button "No Greek marks in your design?" at bounding box center [446, 403] width 170 height 28
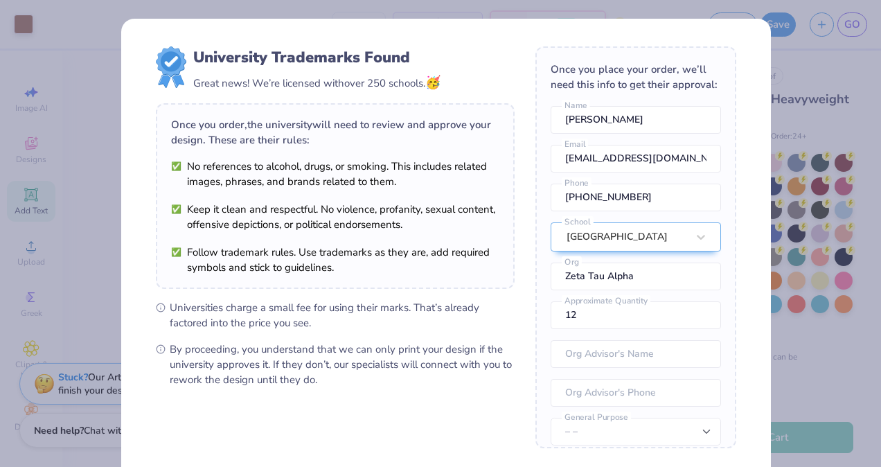
scroll to position [134, 0]
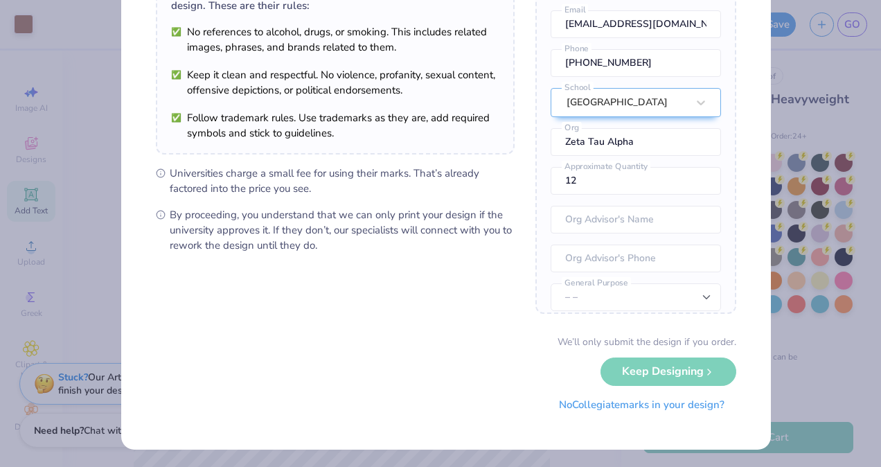
click at [592, 415] on button "No Collegiate marks in your design?" at bounding box center [641, 405] width 189 height 28
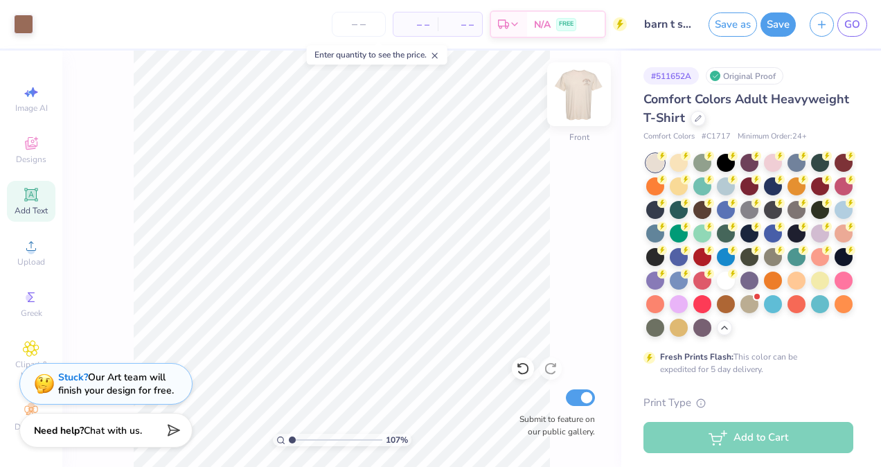
click at [569, 108] on img at bounding box center [578, 94] width 55 height 55
click at [582, 104] on img at bounding box center [578, 94] width 55 height 55
click at [854, 30] on span "GO" at bounding box center [853, 25] width 16 height 16
type input "1.06758760600537"
